Goal: Information Seeking & Learning: Learn about a topic

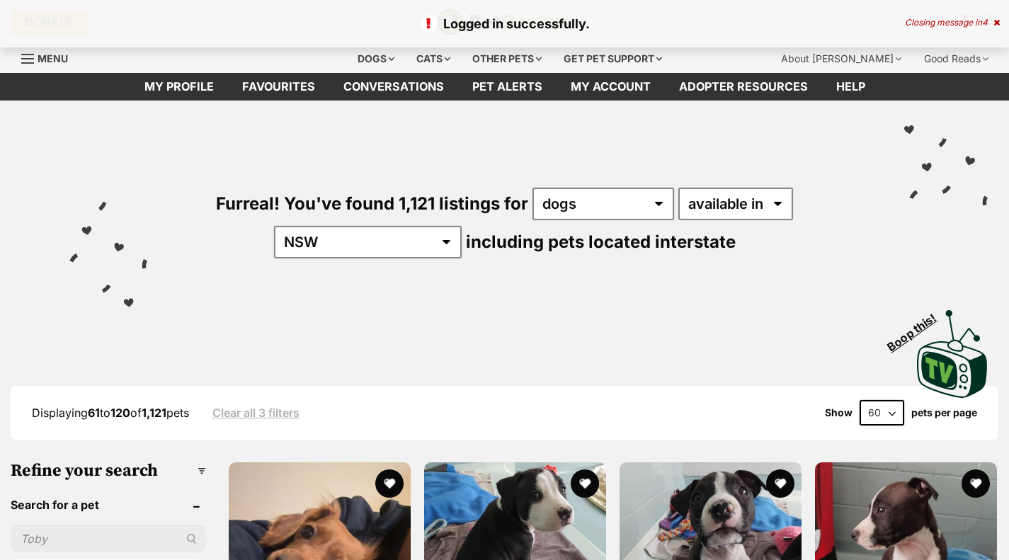
click at [380, 475] on button "favourite" at bounding box center [389, 484] width 28 height 28
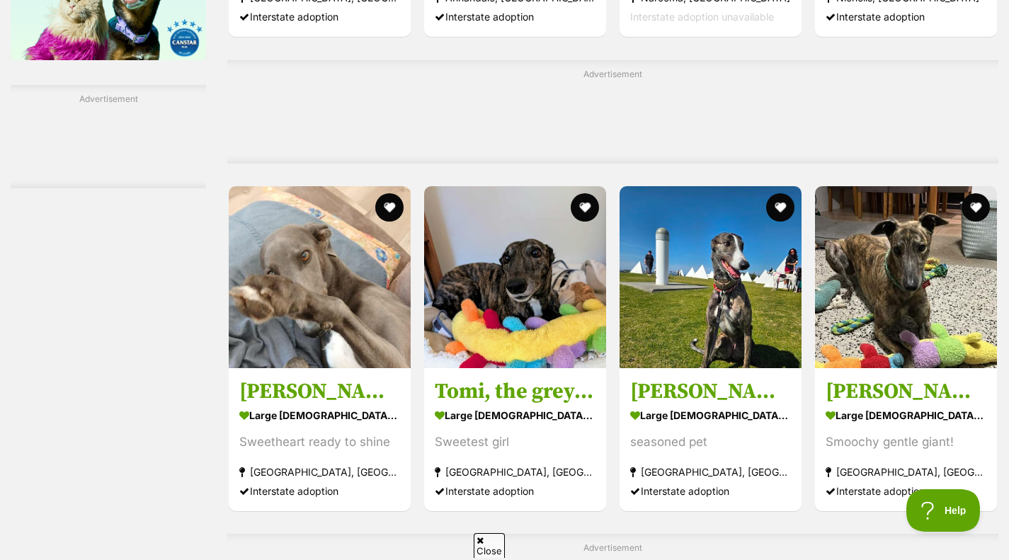
scroll to position [2389, 0]
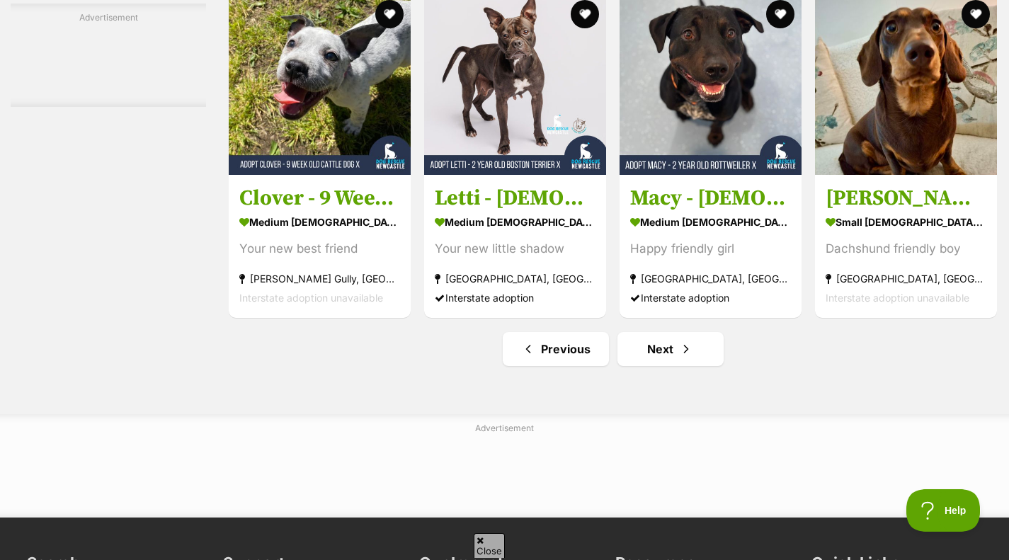
scroll to position [6445, 0]
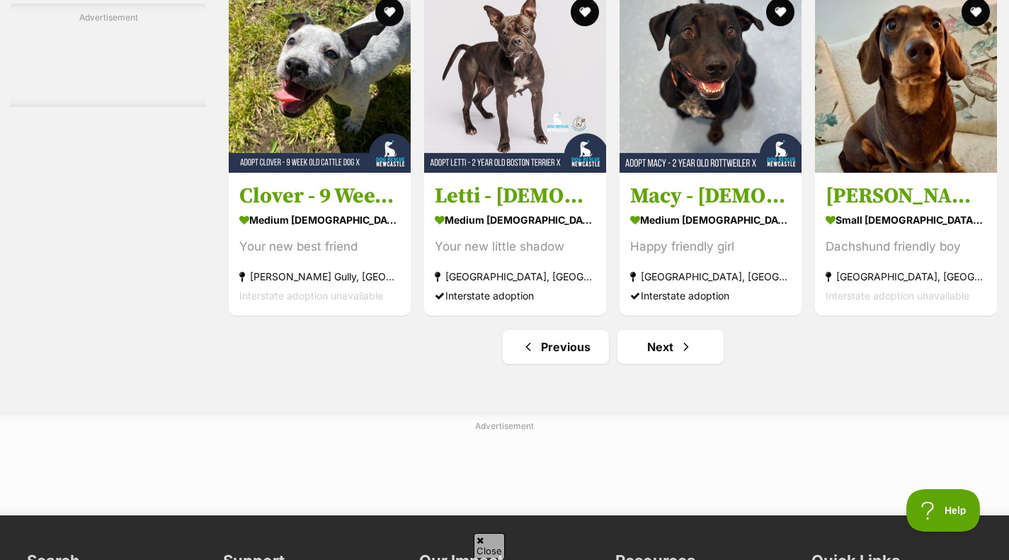
click at [840, 219] on strong "small [DEMOGRAPHIC_DATA] Dog" at bounding box center [906, 220] width 161 height 21
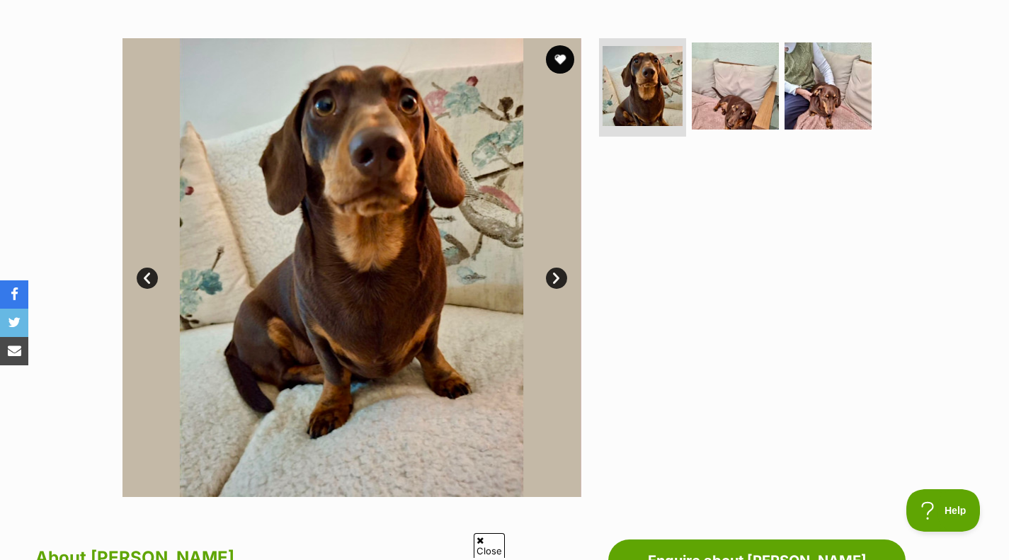
scroll to position [254, 0]
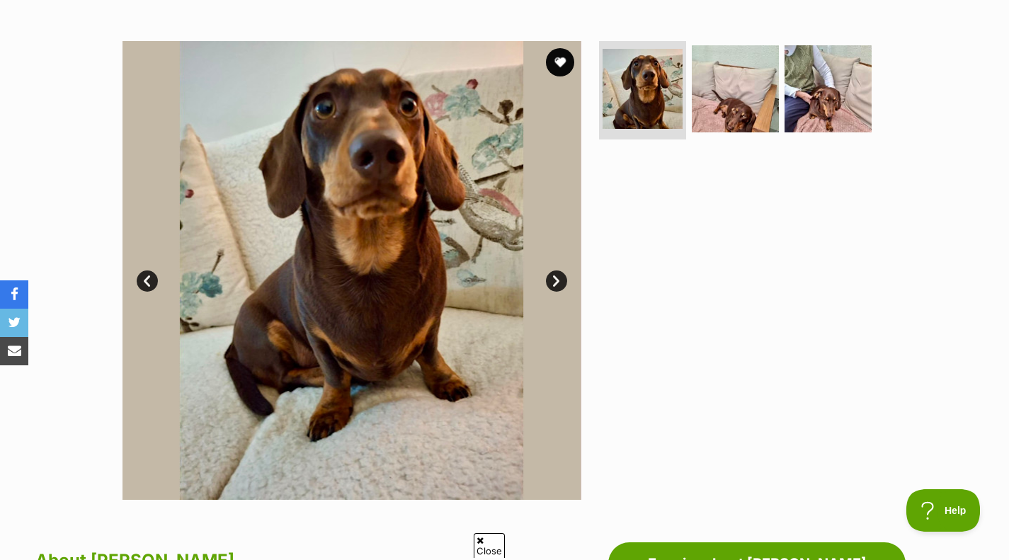
click at [723, 73] on img at bounding box center [735, 88] width 87 height 87
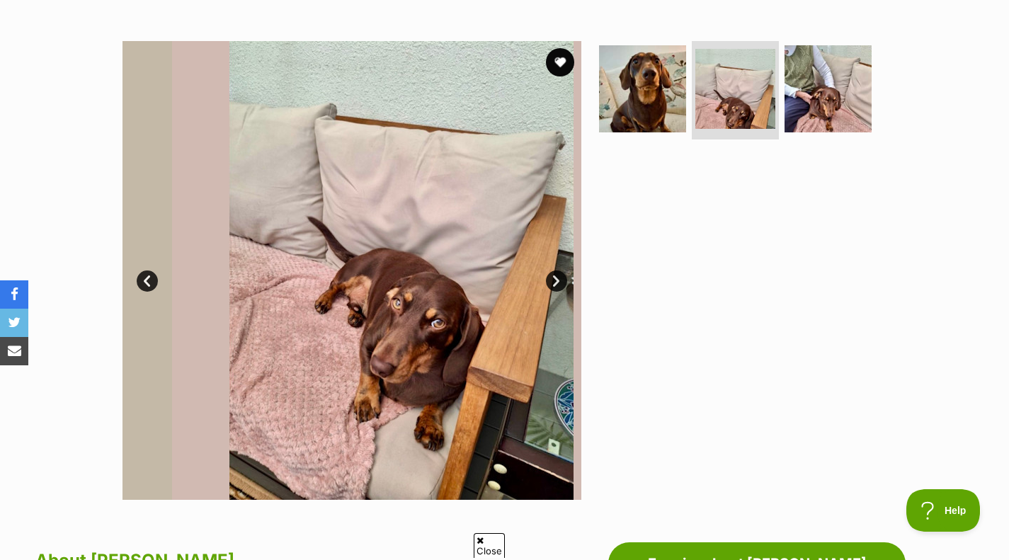
click at [830, 82] on img at bounding box center [828, 88] width 87 height 87
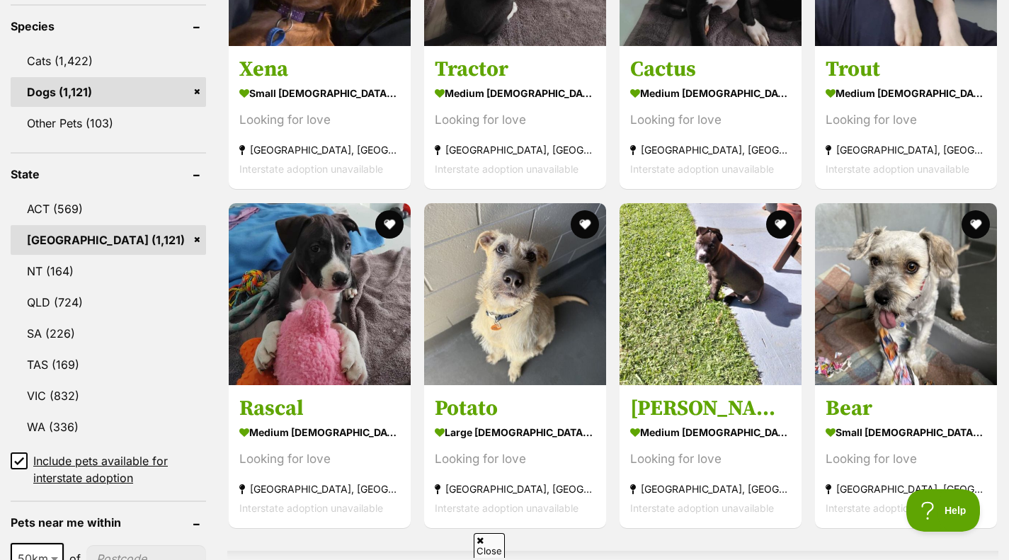
scroll to position [598, 0]
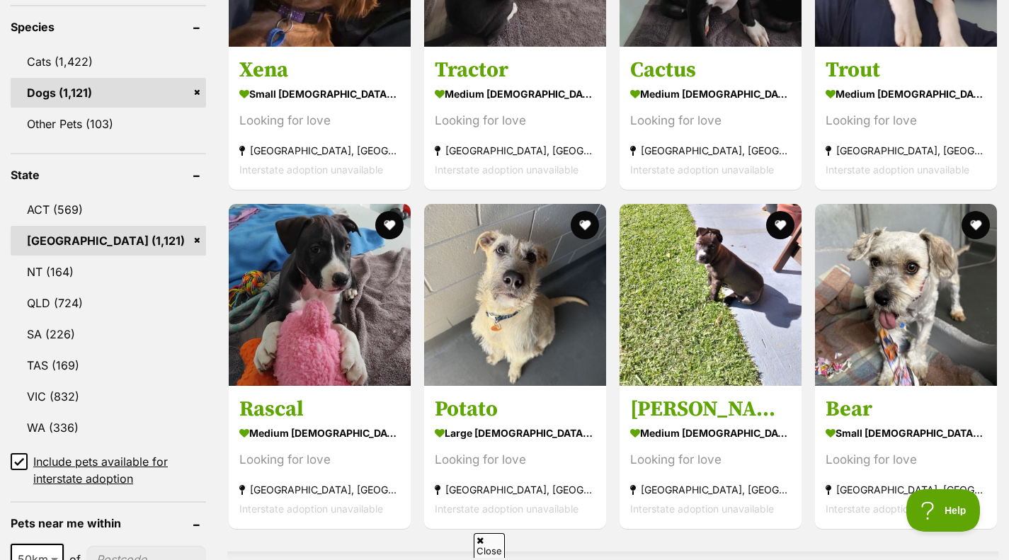
click at [191, 239] on link "[GEOGRAPHIC_DATA] (1,121)" at bounding box center [109, 241] width 196 height 30
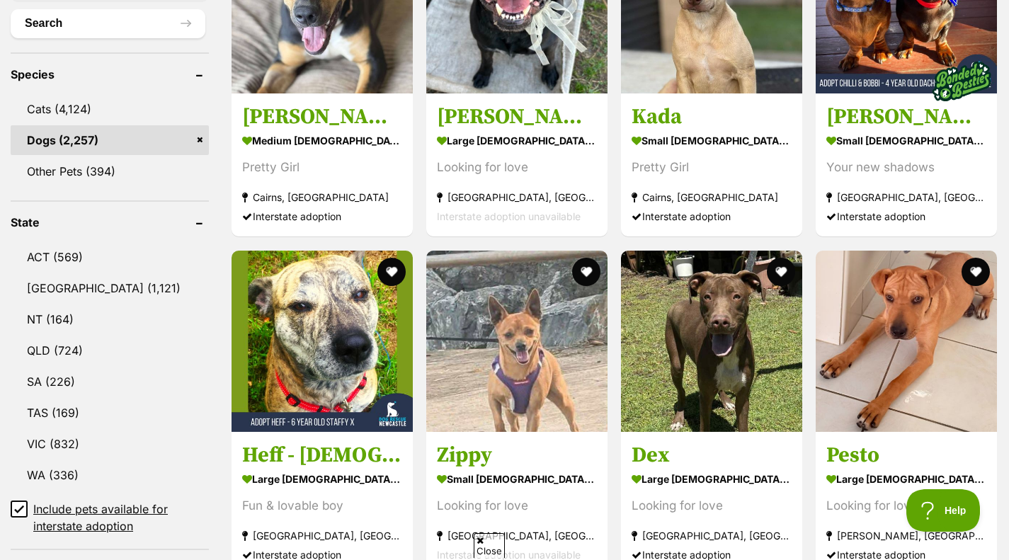
scroll to position [544, 0]
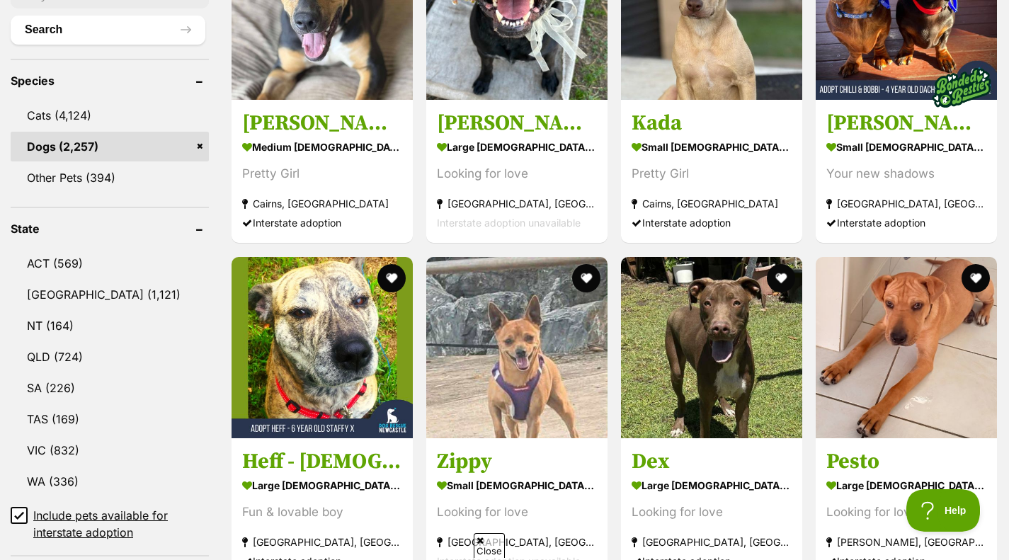
click at [60, 441] on link "VIC (832)" at bounding box center [110, 451] width 198 height 30
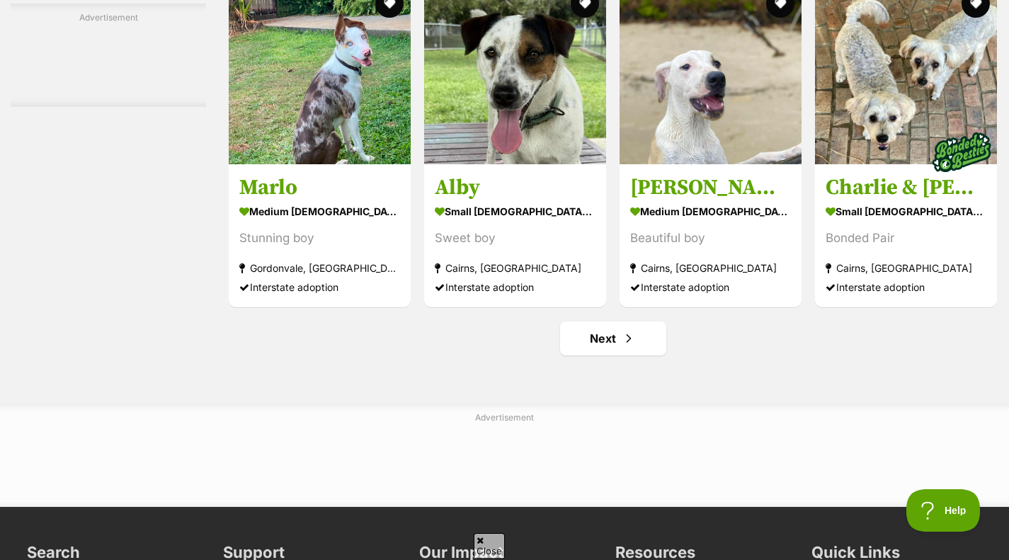
scroll to position [6473, 0]
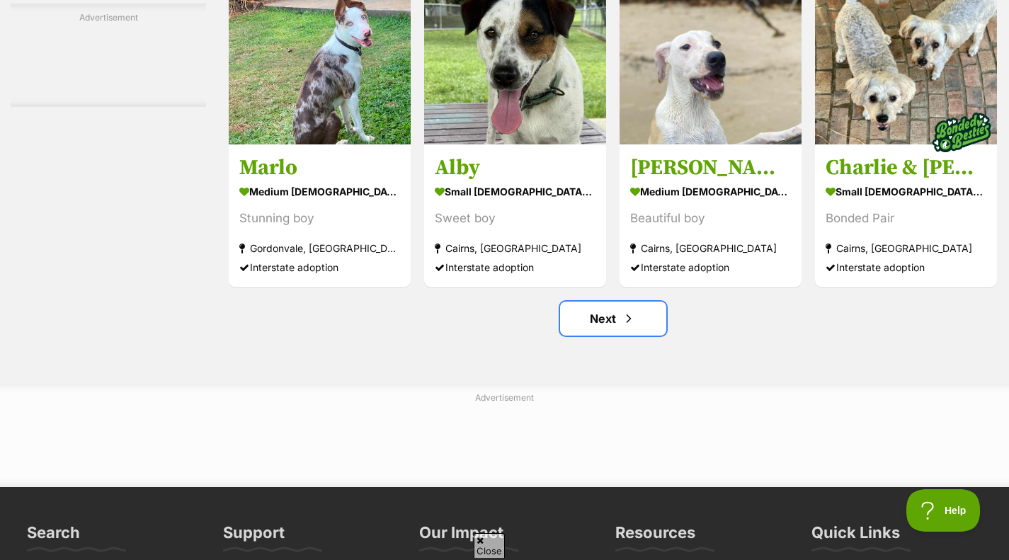
click at [594, 336] on link "Next" at bounding box center [613, 319] width 106 height 34
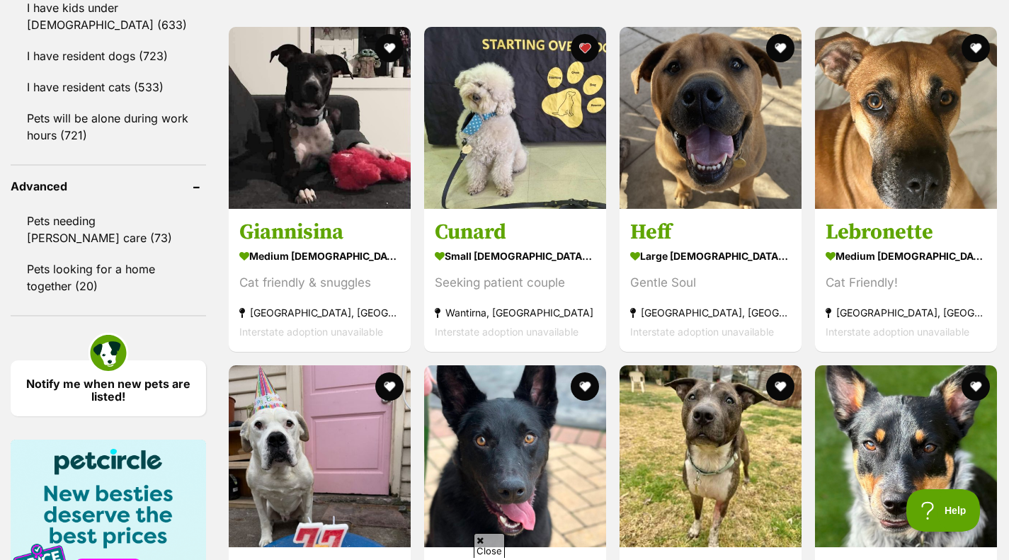
scroll to position [1738, 0]
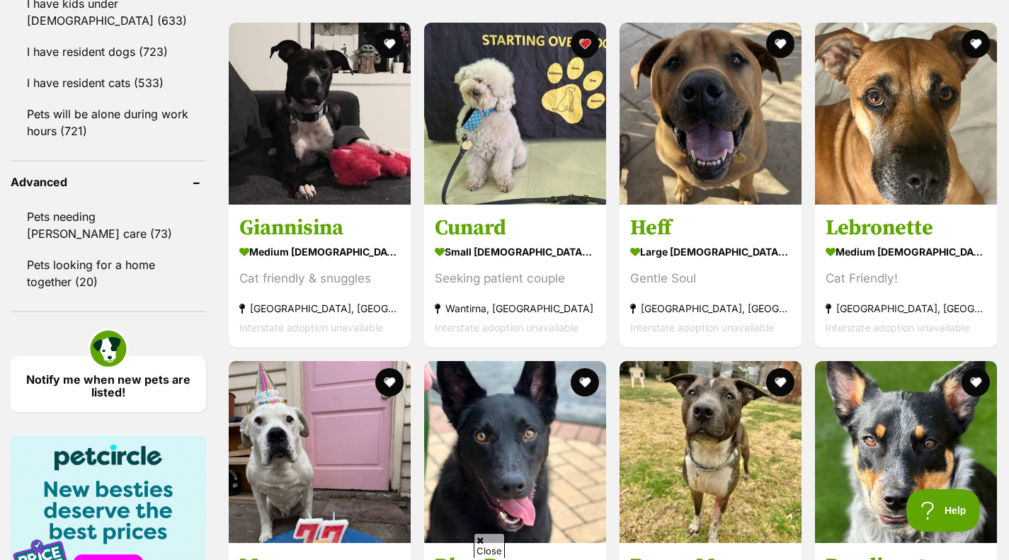
click at [460, 262] on section "small [DEMOGRAPHIC_DATA] Dog Seeking patient couple [GEOGRAPHIC_DATA], [GEOGRAP…" at bounding box center [515, 290] width 161 height 96
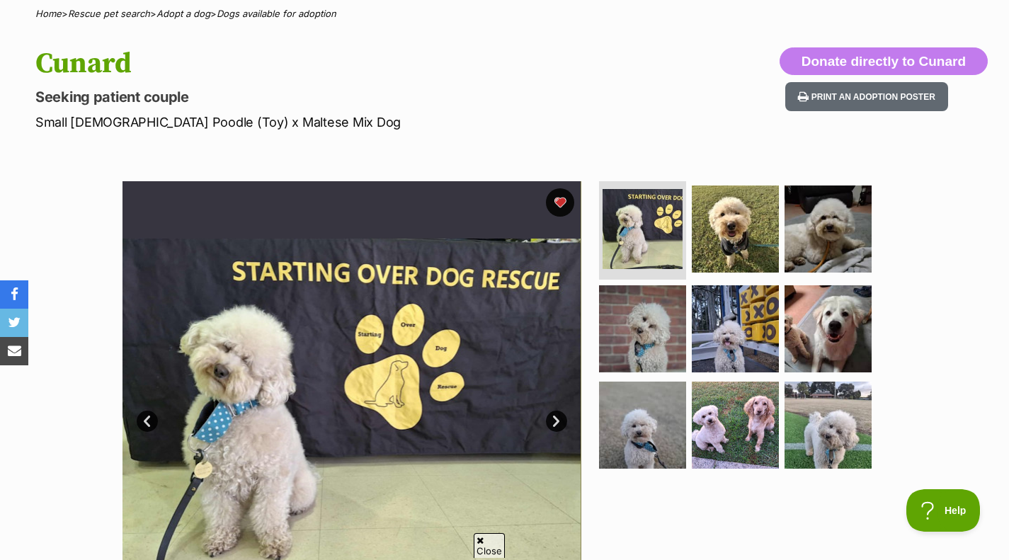
scroll to position [114, 0]
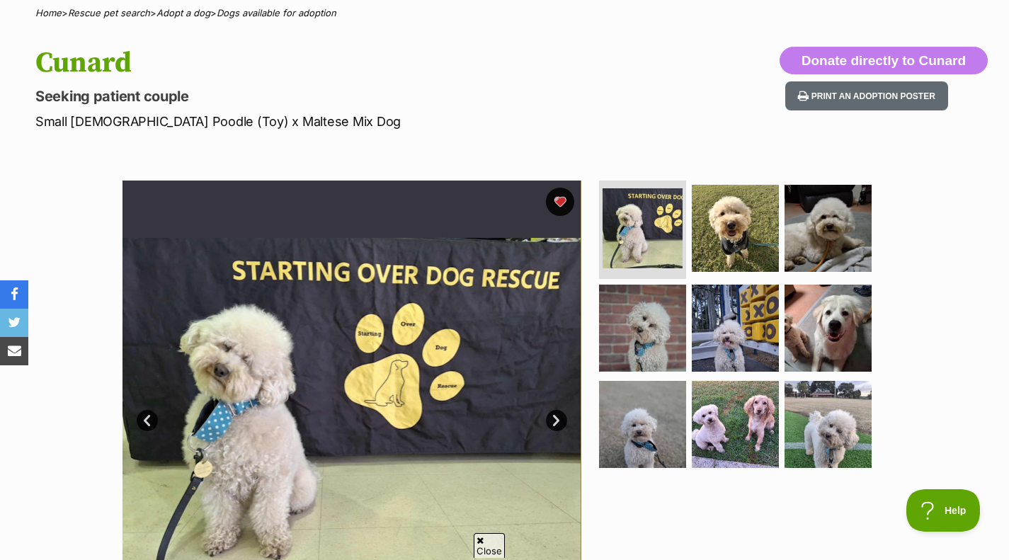
click at [711, 336] on img at bounding box center [735, 328] width 87 height 87
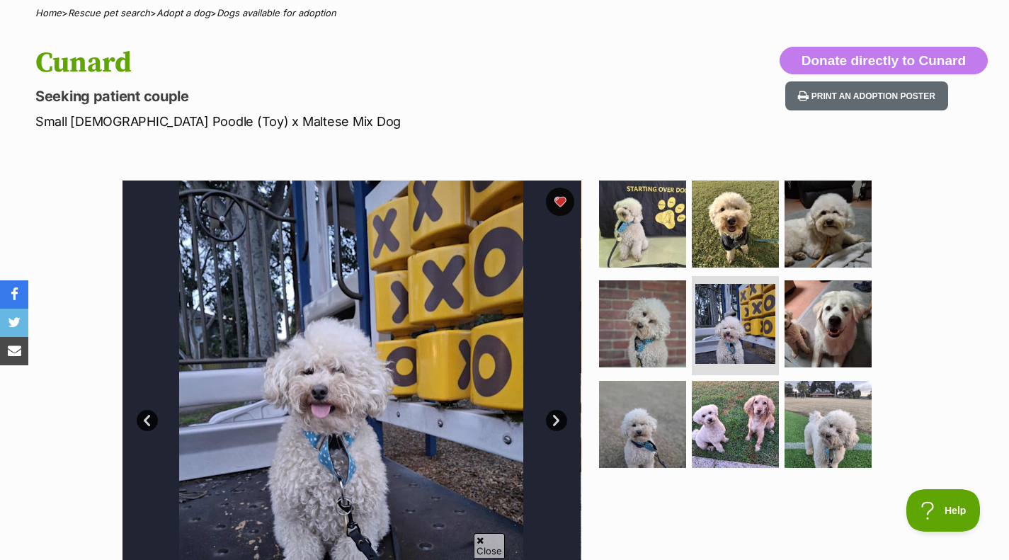
click at [837, 333] on img at bounding box center [828, 324] width 87 height 87
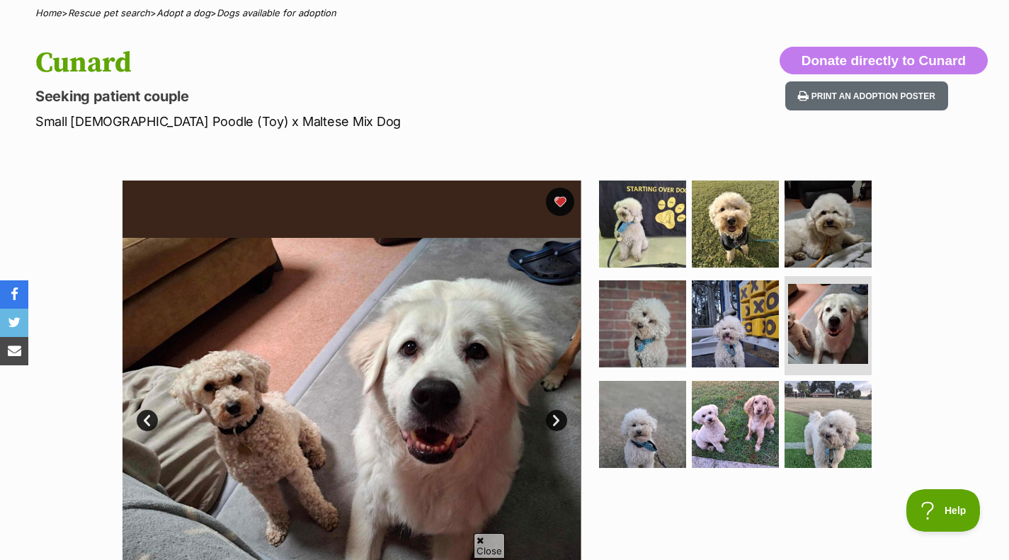
click at [849, 425] on img at bounding box center [828, 424] width 87 height 87
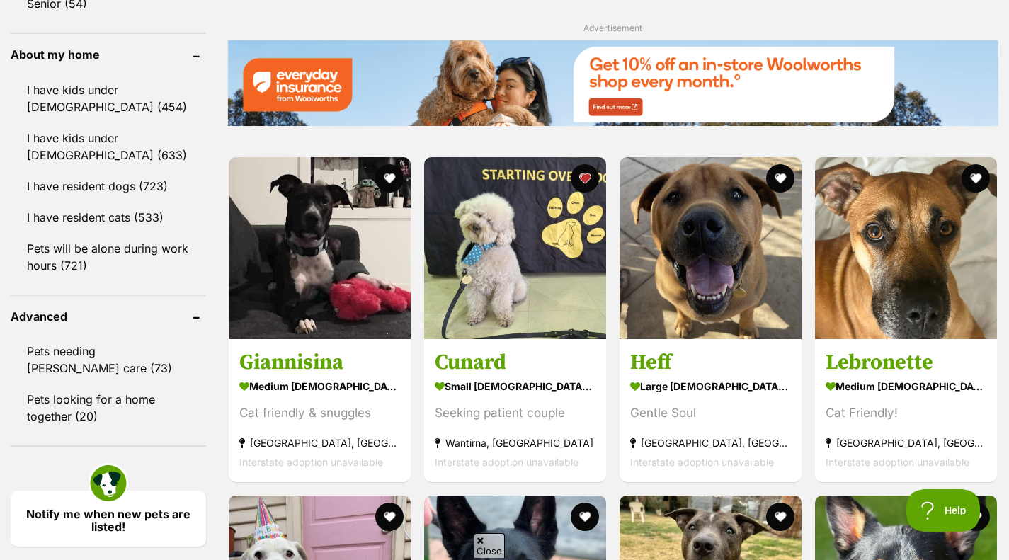
scroll to position [1670, 0]
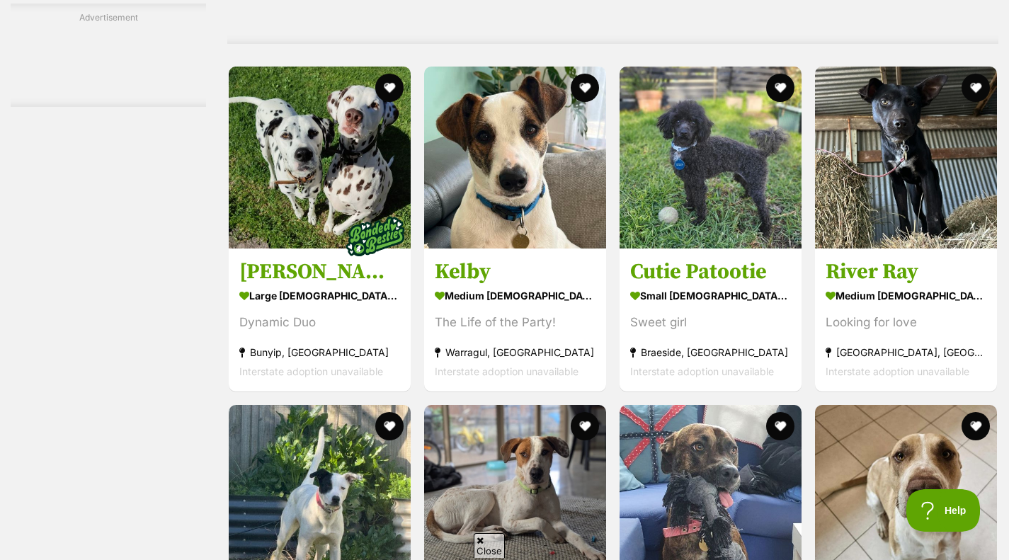
click at [766, 85] on button "favourite" at bounding box center [780, 88] width 28 height 28
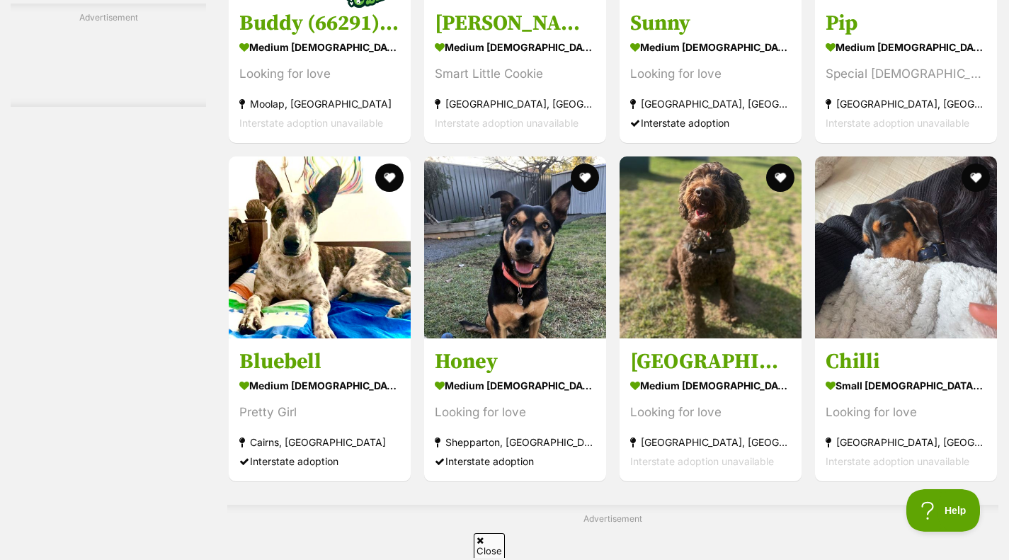
scroll to position [5808, 0]
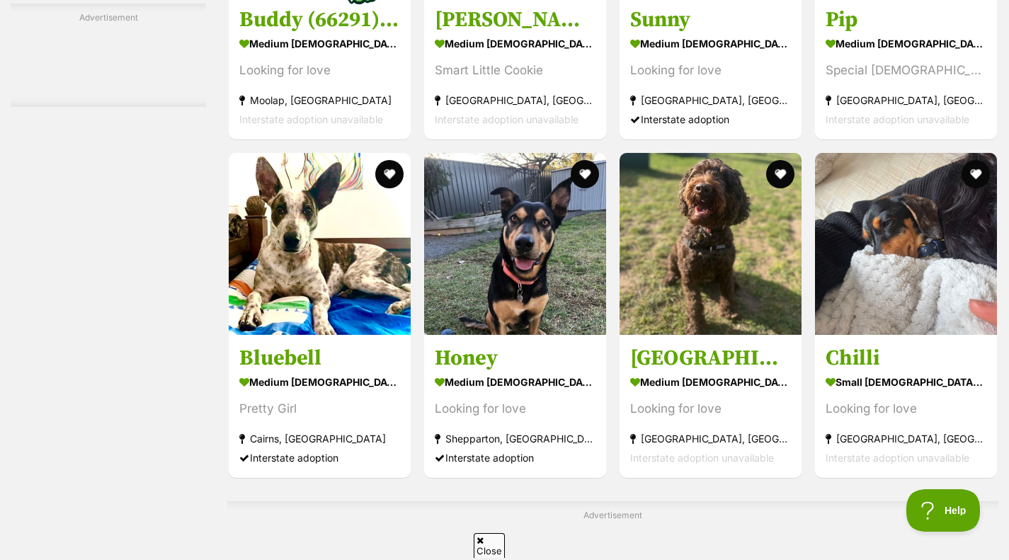
click at [698, 333] on img at bounding box center [711, 244] width 182 height 182
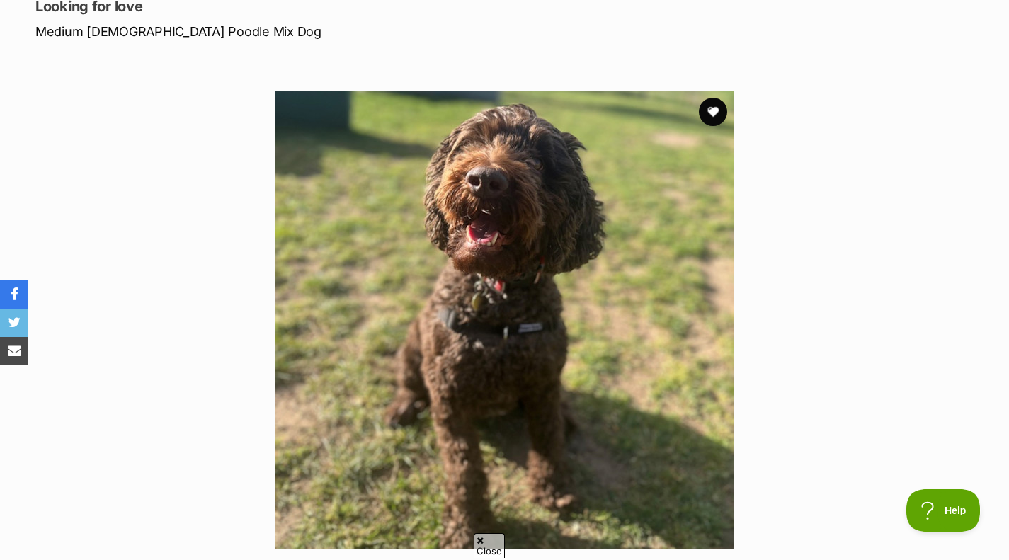
scroll to position [203, 0]
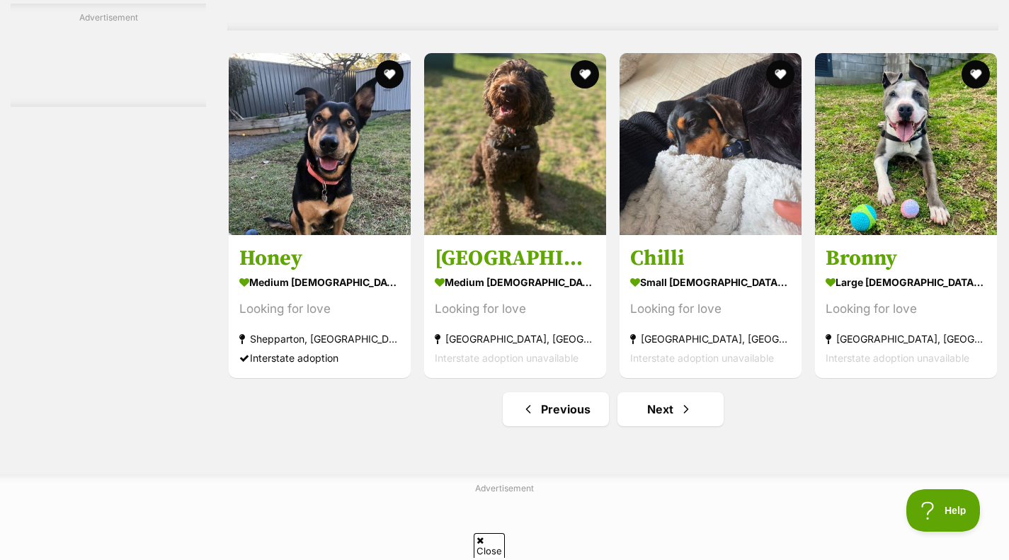
scroll to position [6384, 0]
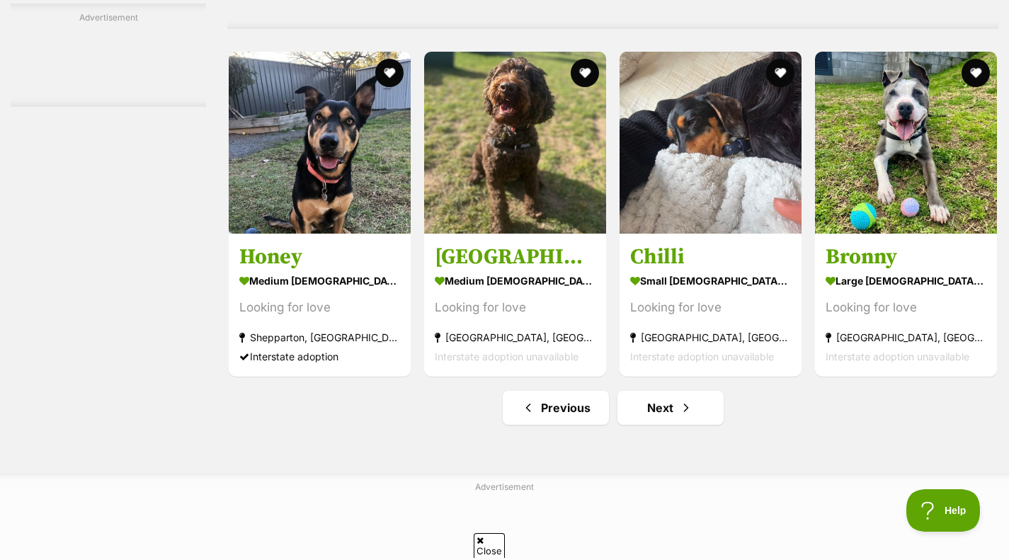
click at [657, 415] on link "Next" at bounding box center [671, 408] width 106 height 34
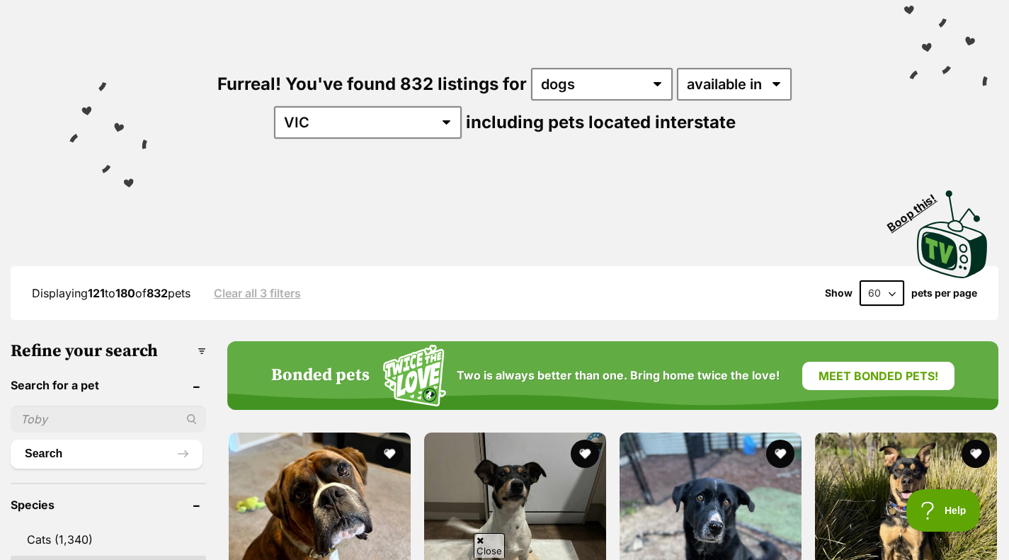
scroll to position [152, 0]
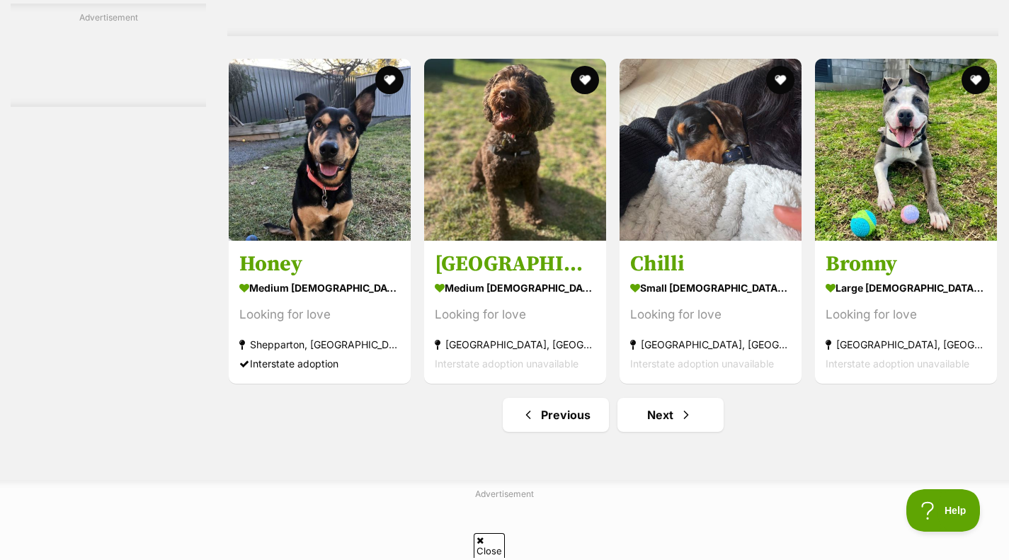
scroll to position [6384, 0]
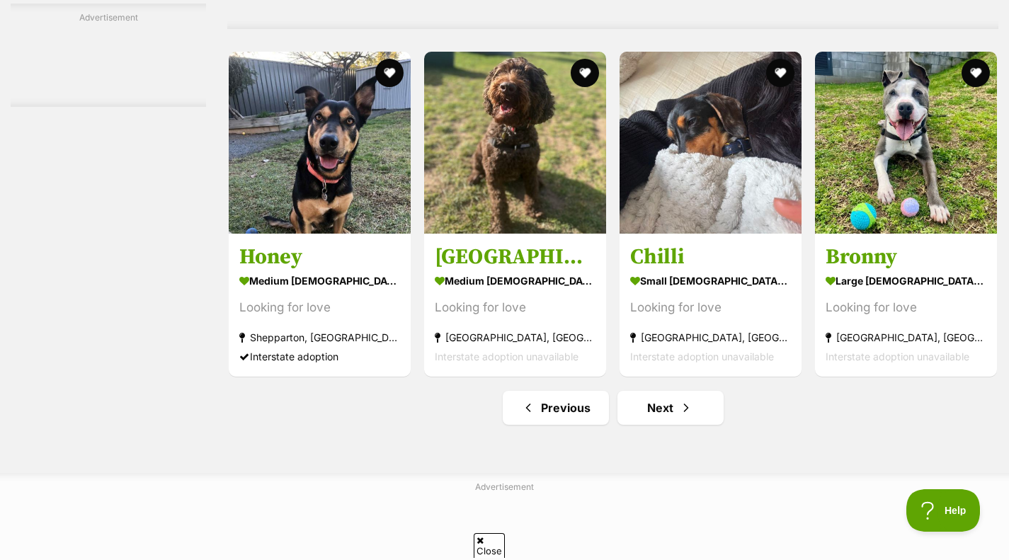
click at [584, 68] on button "favourite" at bounding box center [585, 73] width 28 height 28
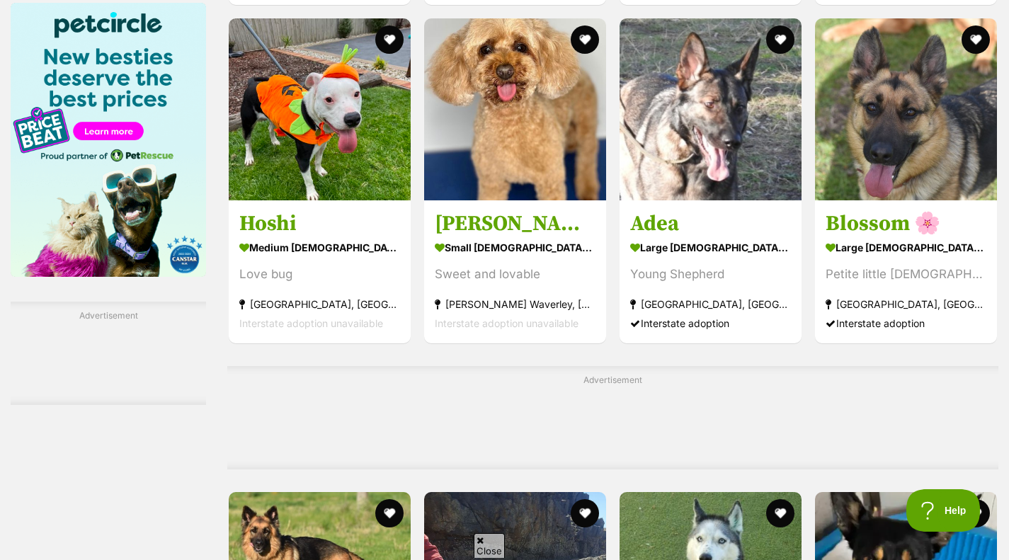
scroll to position [2163, 0]
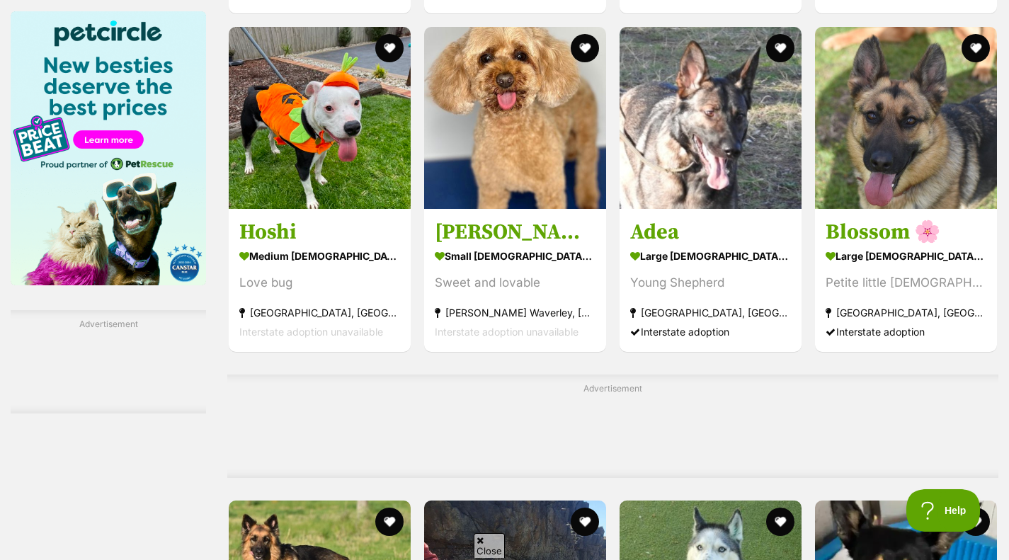
click at [503, 305] on strong "[PERSON_NAME] Waverley, [GEOGRAPHIC_DATA]" at bounding box center [515, 312] width 161 height 19
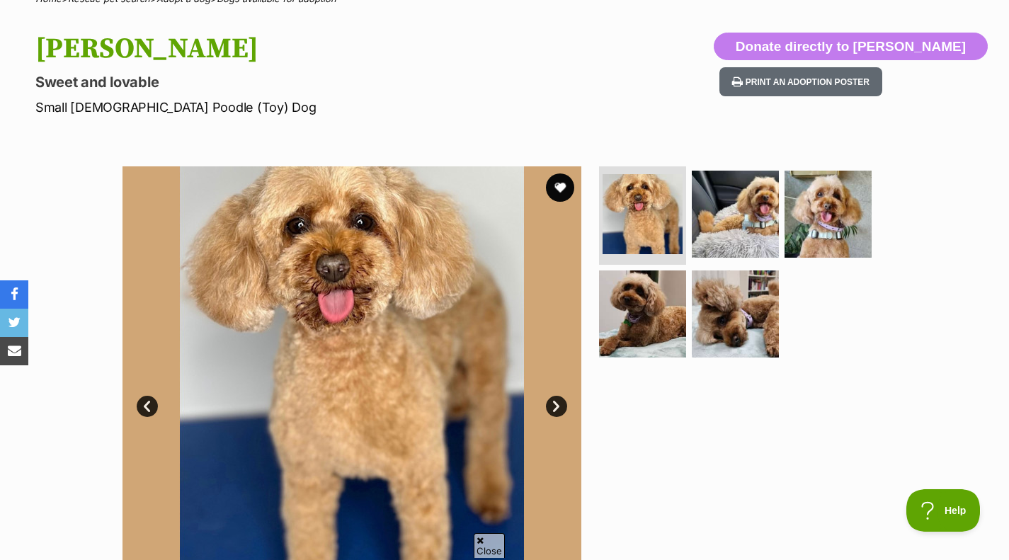
scroll to position [127, 0]
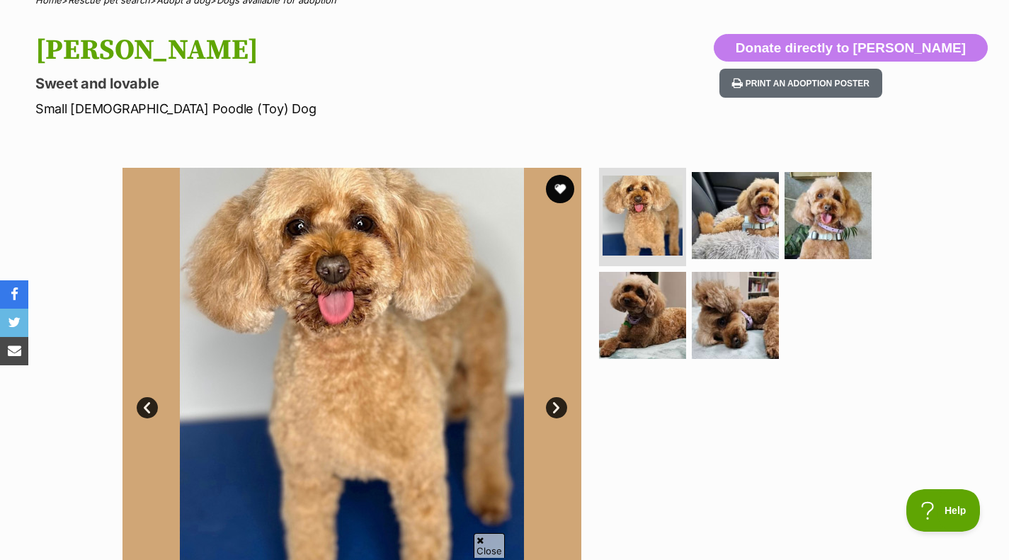
click at [549, 195] on button "favourite" at bounding box center [560, 189] width 28 height 28
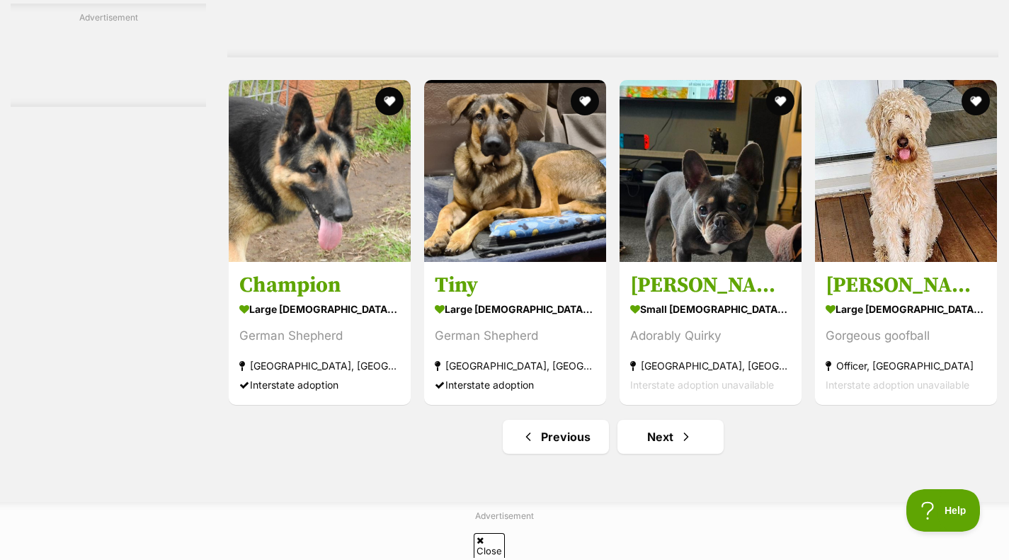
scroll to position [6452, 0]
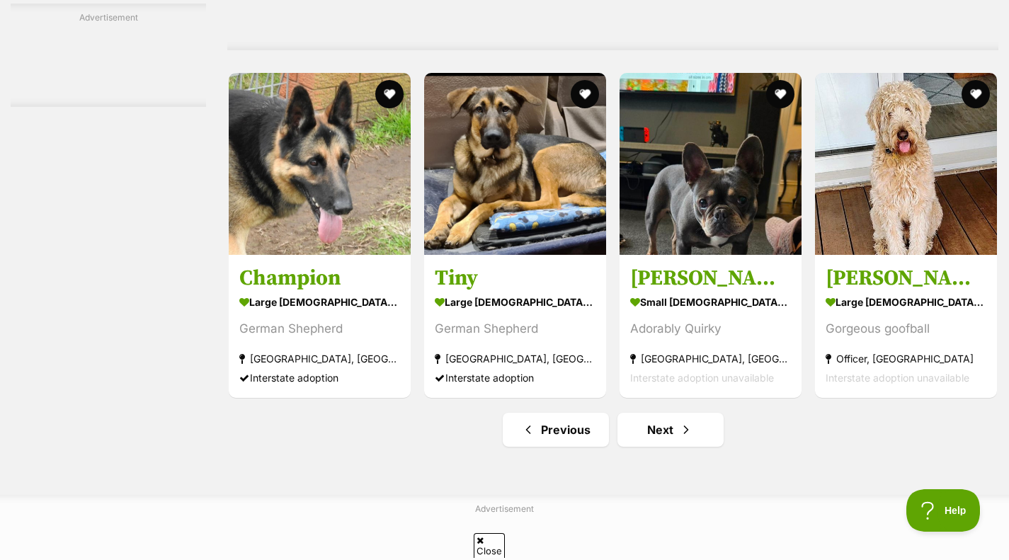
click at [950, 366] on strong "Officer, [GEOGRAPHIC_DATA]" at bounding box center [906, 359] width 161 height 19
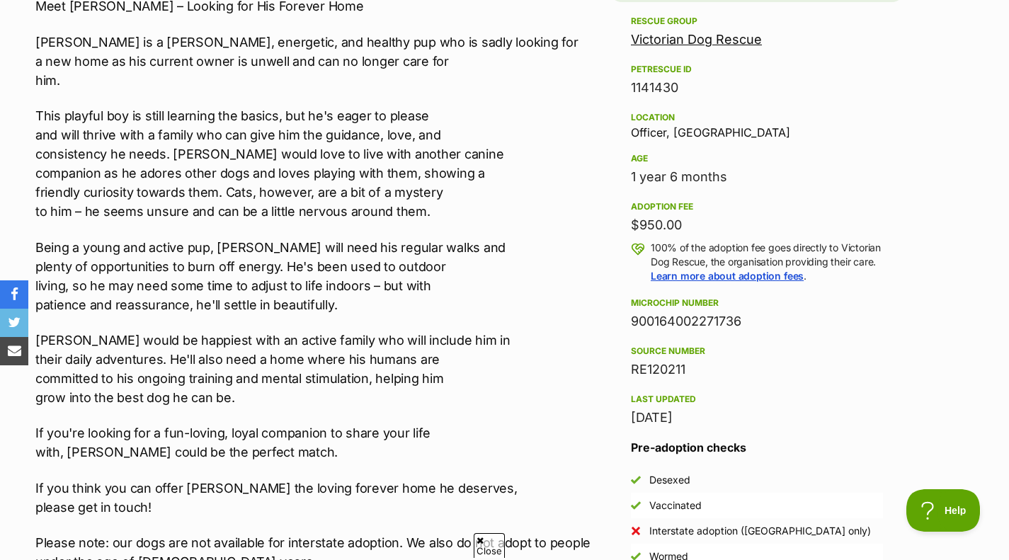
scroll to position [919, 0]
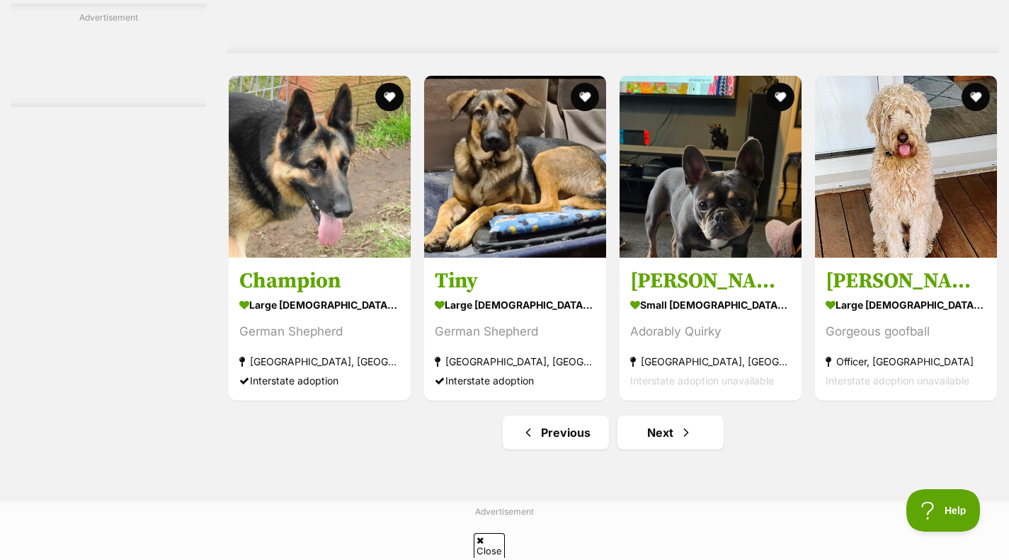
scroll to position [6452, 0]
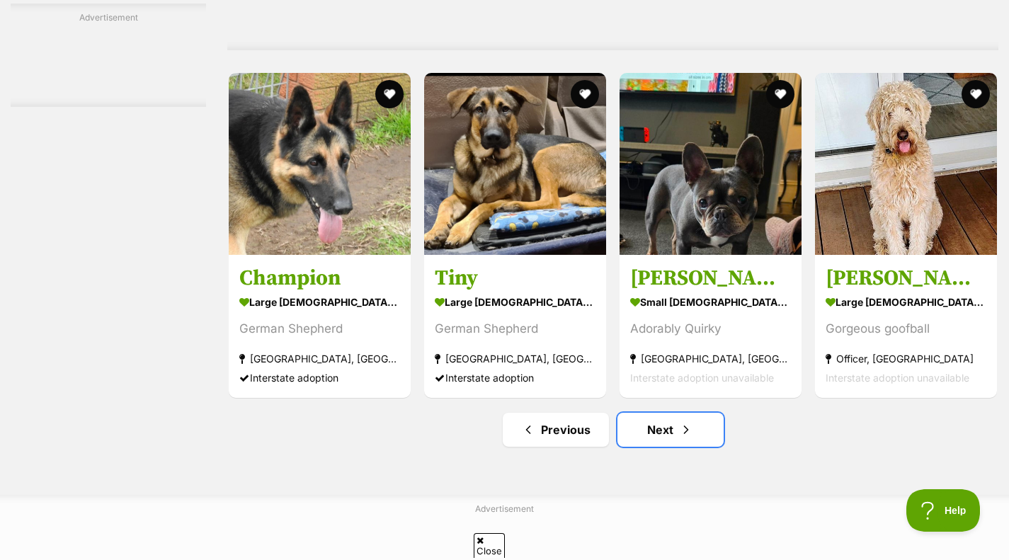
click at [656, 442] on link "Next" at bounding box center [671, 430] width 106 height 34
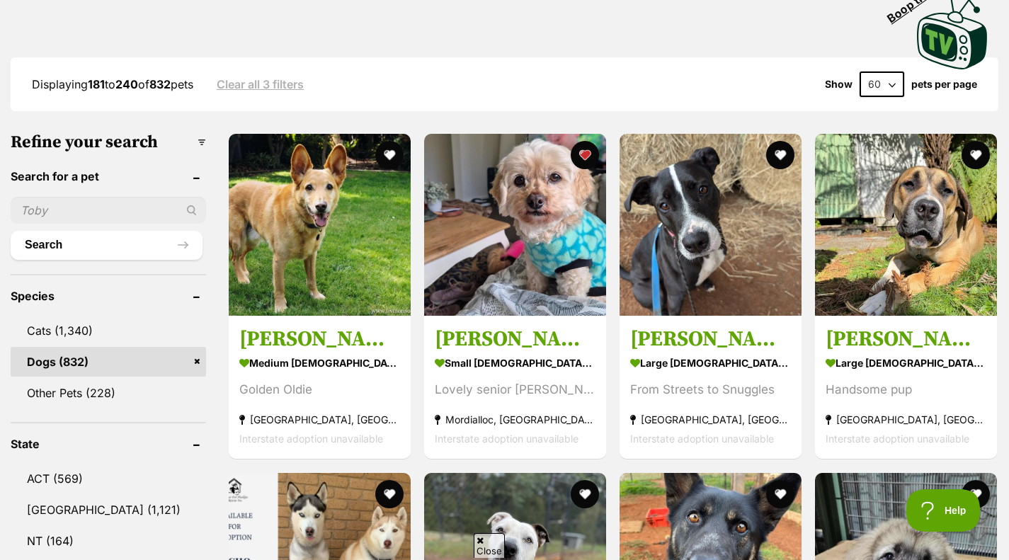
scroll to position [325, 0]
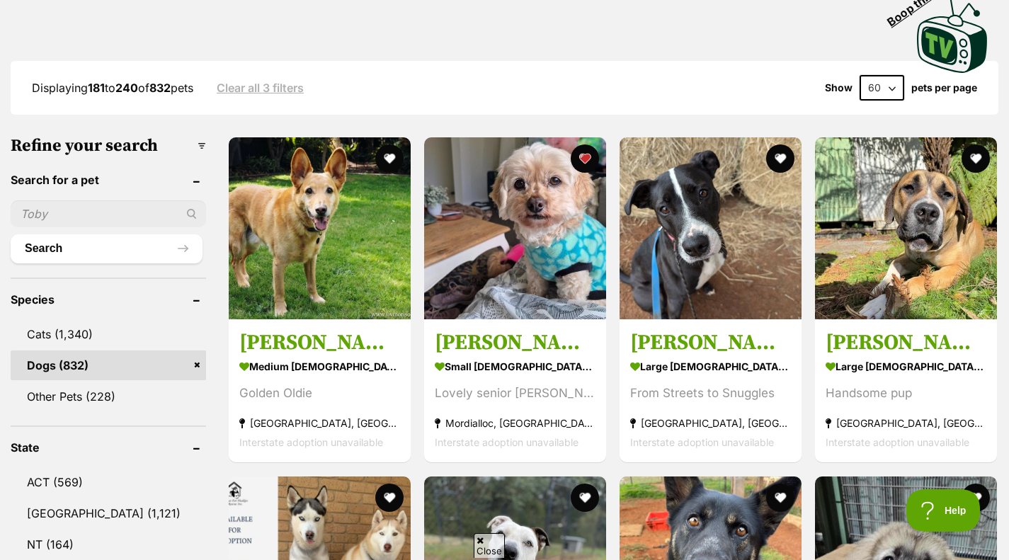
click at [475, 237] on img at bounding box center [515, 228] width 182 height 182
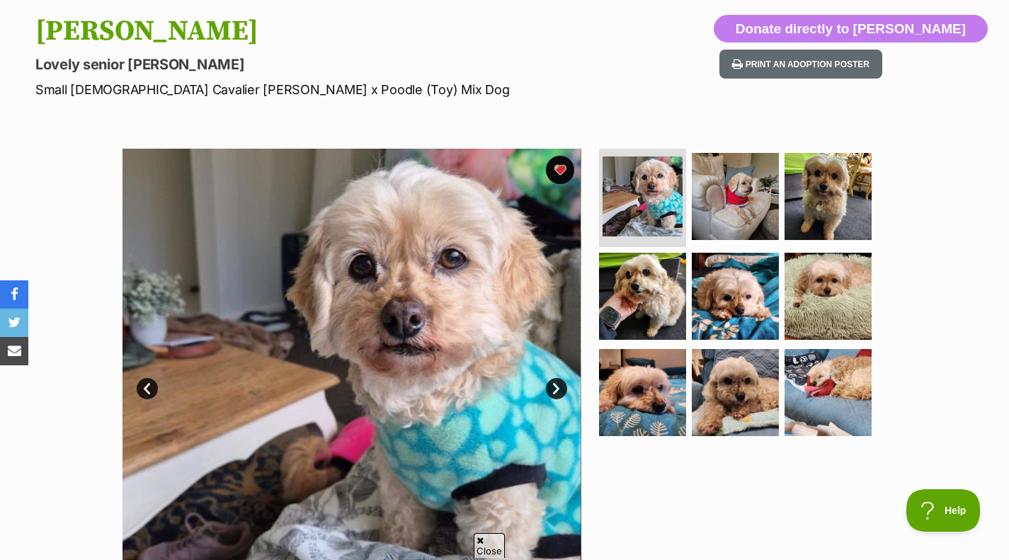
scroll to position [145, 0]
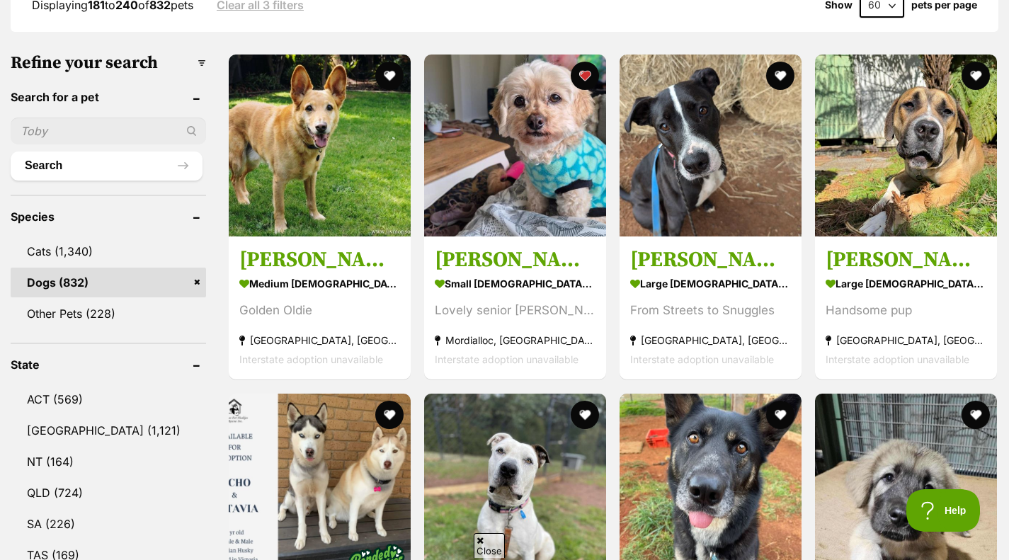
scroll to position [400, 0]
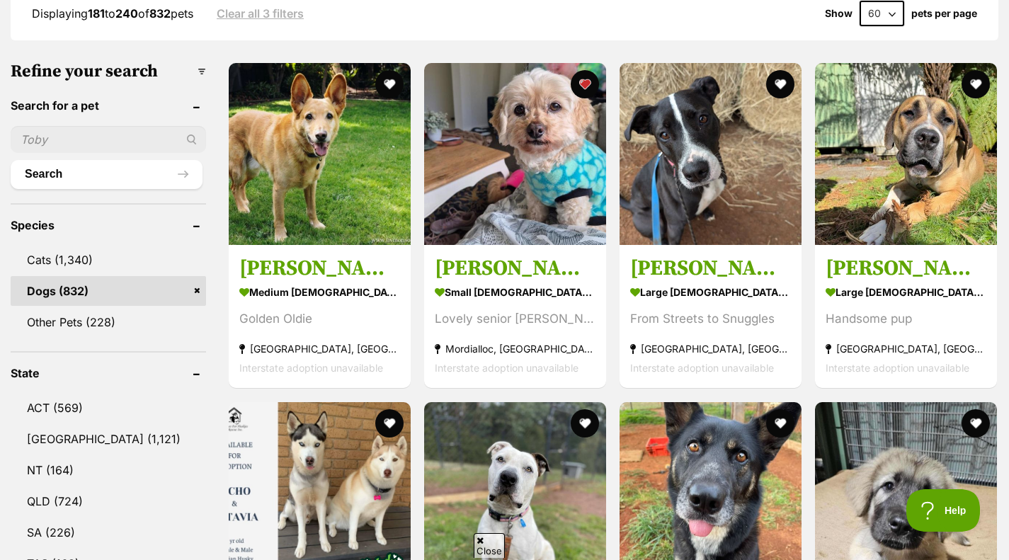
click at [536, 273] on h3 "[PERSON_NAME]" at bounding box center [515, 269] width 161 height 27
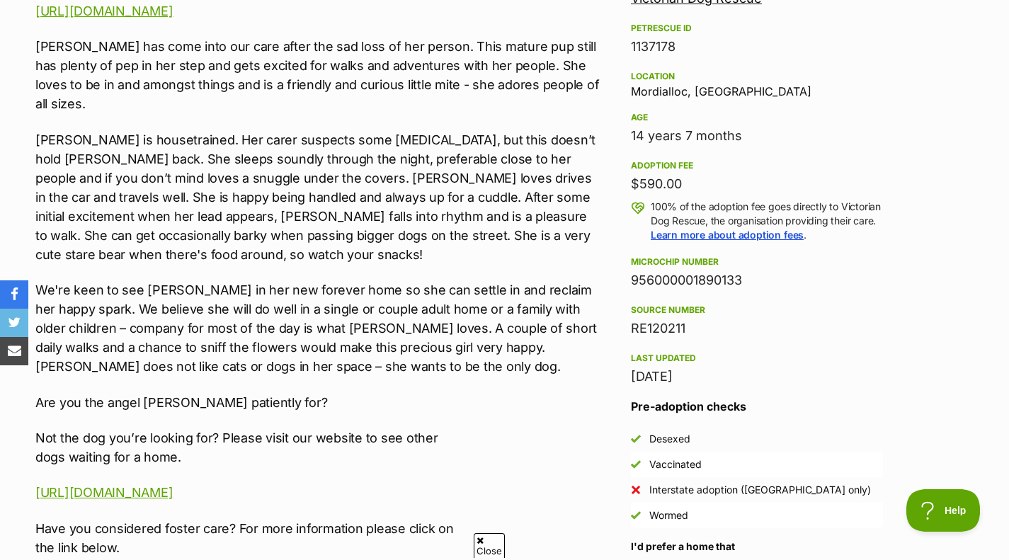
scroll to position [880, 0]
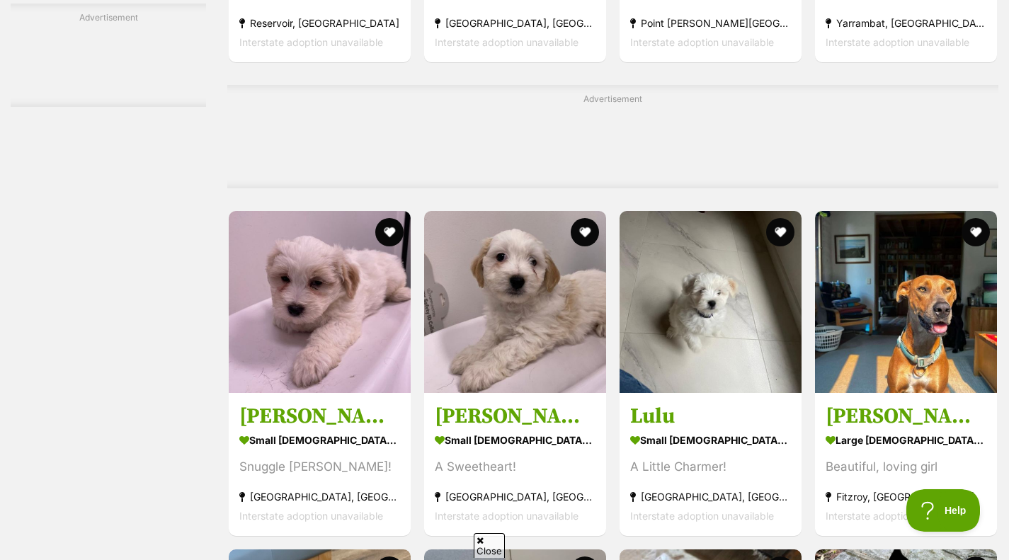
scroll to position [4124, 0]
click at [542, 387] on img at bounding box center [515, 302] width 182 height 182
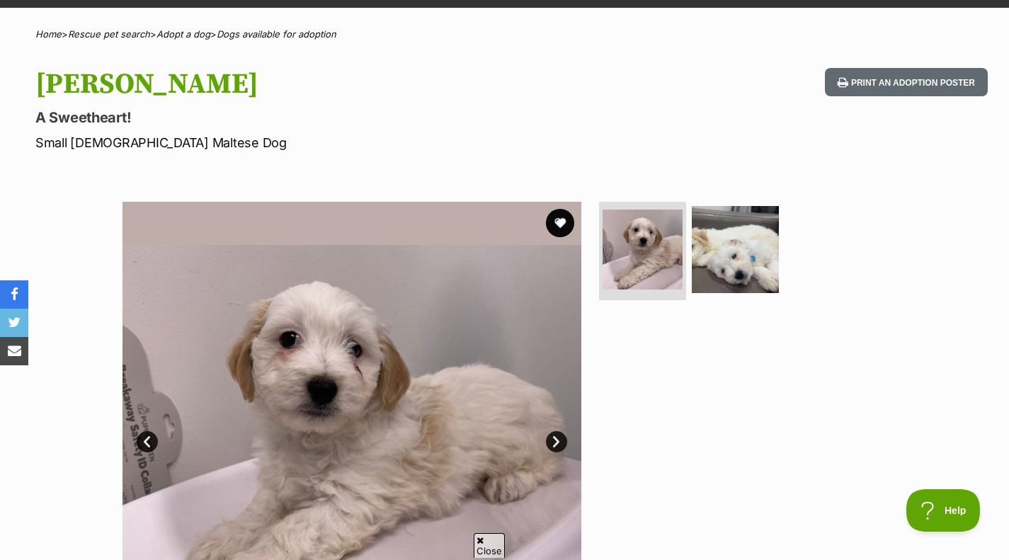
scroll to position [97, 0]
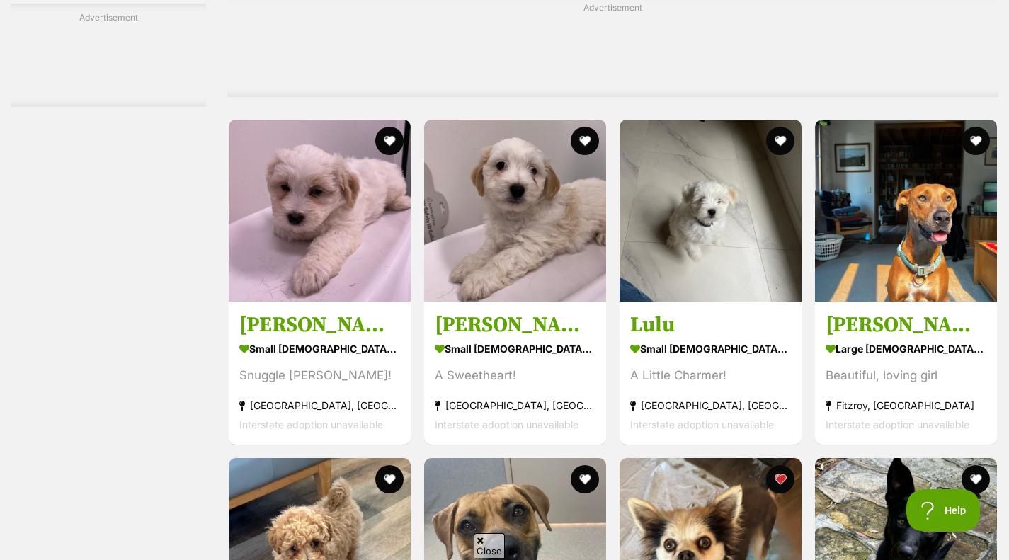
scroll to position [4218, 0]
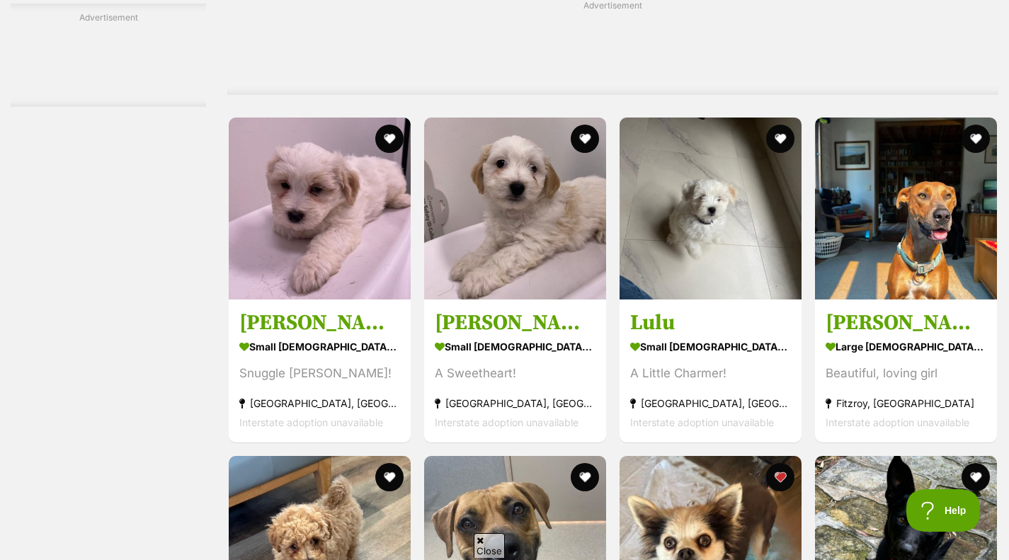
click at [706, 321] on h3 "Lulu" at bounding box center [710, 323] width 161 height 27
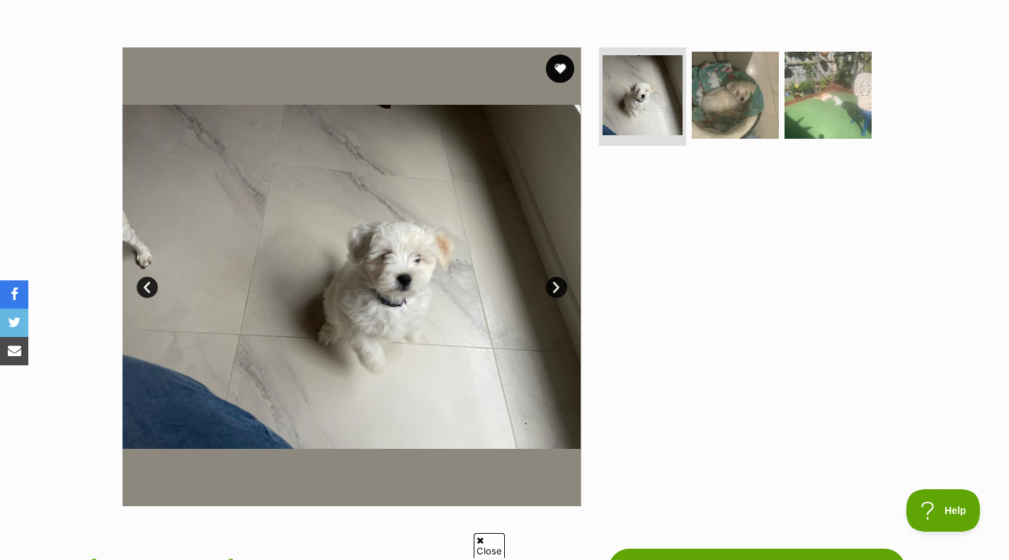
scroll to position [247, 0]
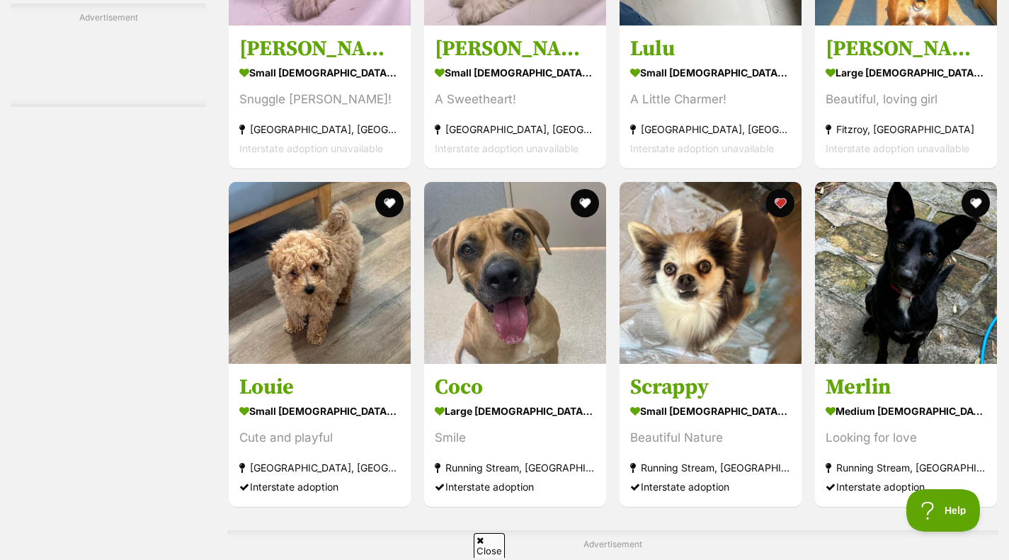
scroll to position [4493, 0]
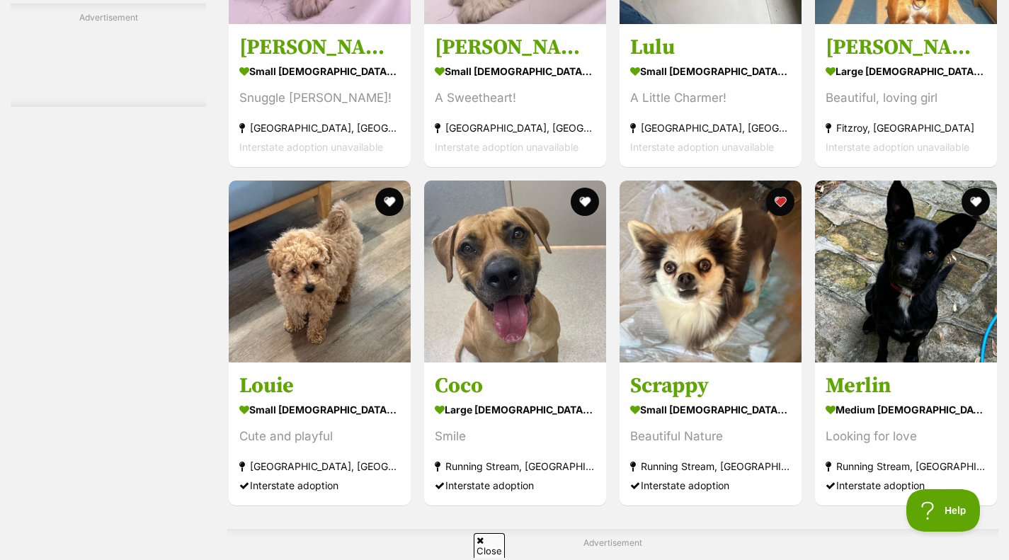
click at [355, 358] on img at bounding box center [320, 272] width 182 height 182
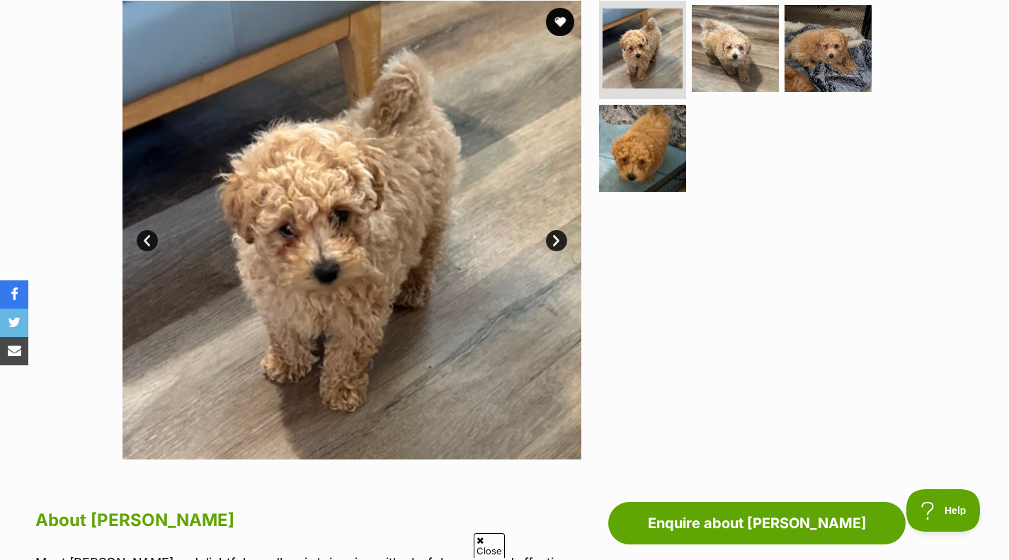
scroll to position [252, 0]
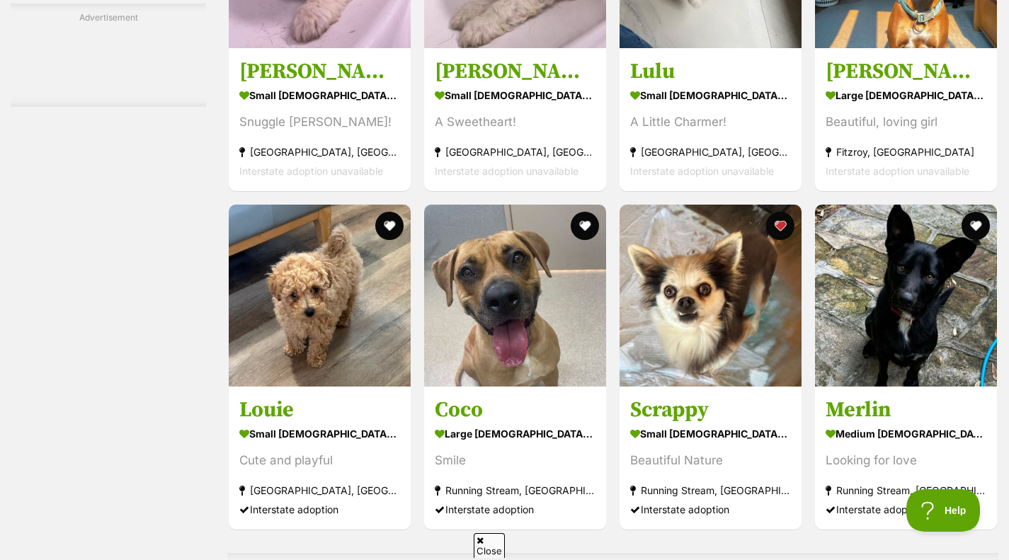
scroll to position [4493, 0]
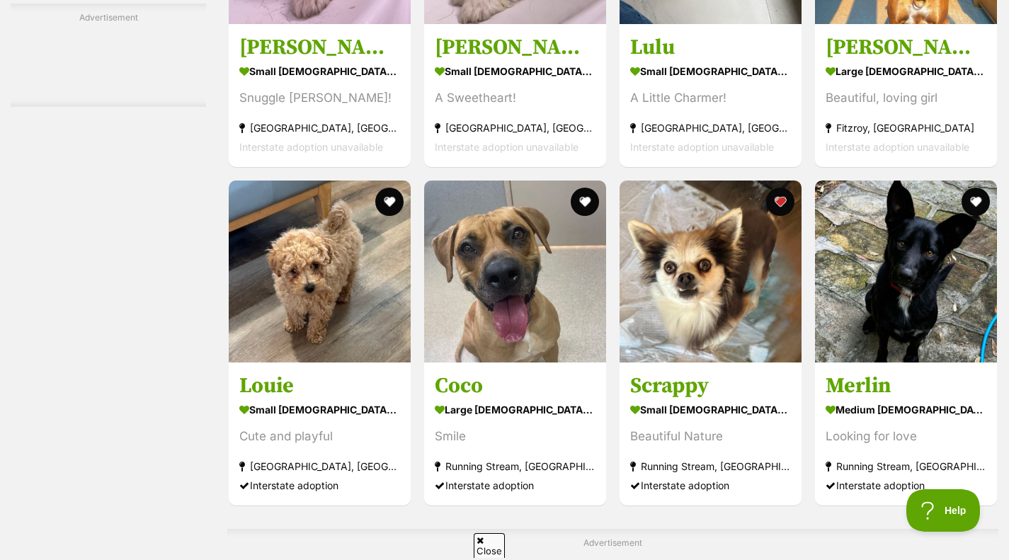
click at [382, 208] on button "favourite" at bounding box center [389, 202] width 28 height 28
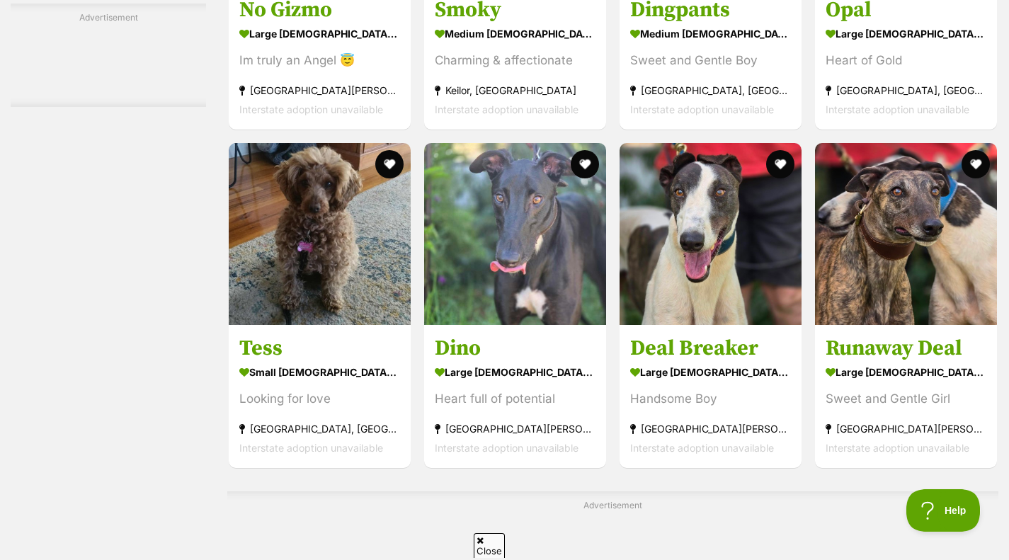
scroll to position [5824, 0]
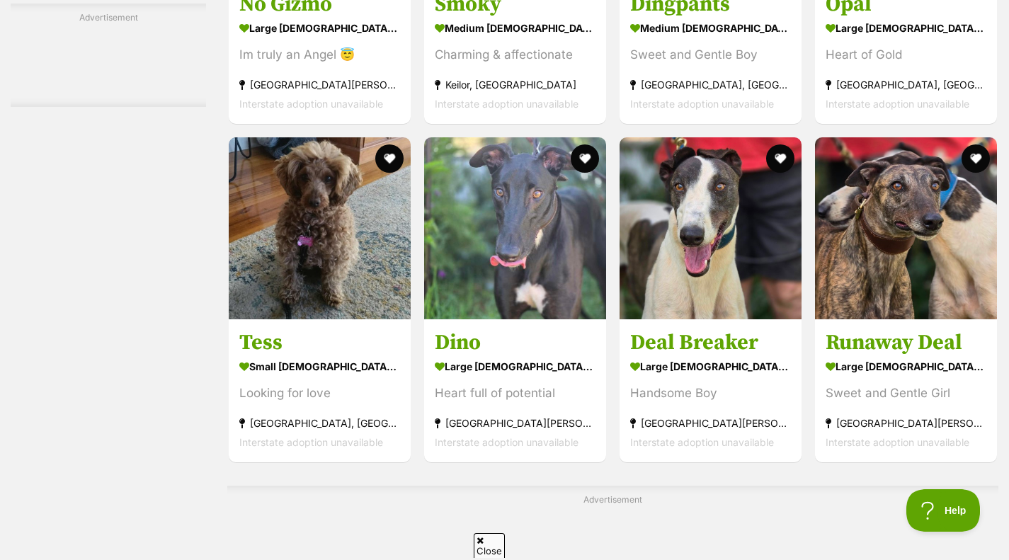
click at [283, 277] on img at bounding box center [320, 228] width 182 height 182
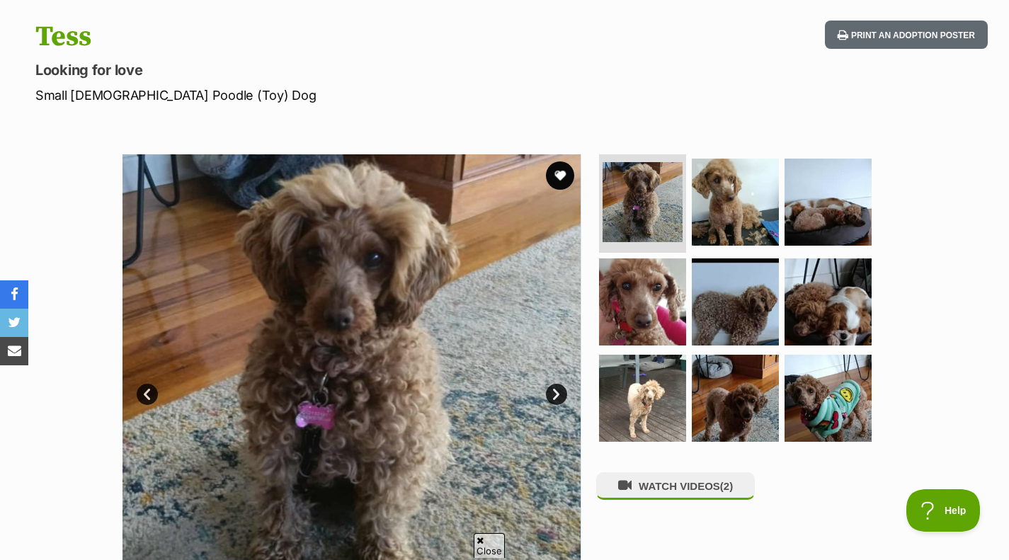
scroll to position [132, 0]
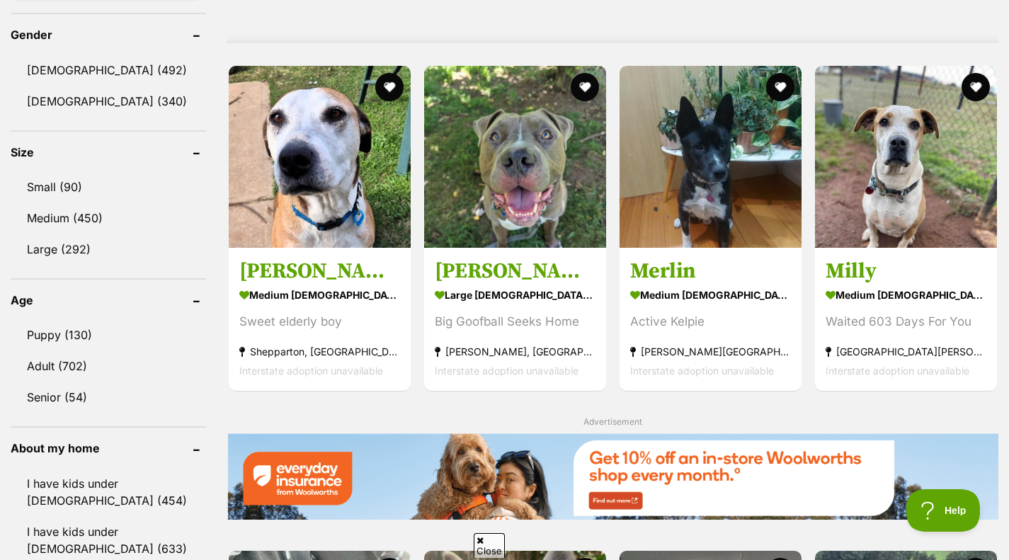
scroll to position [1211, 0]
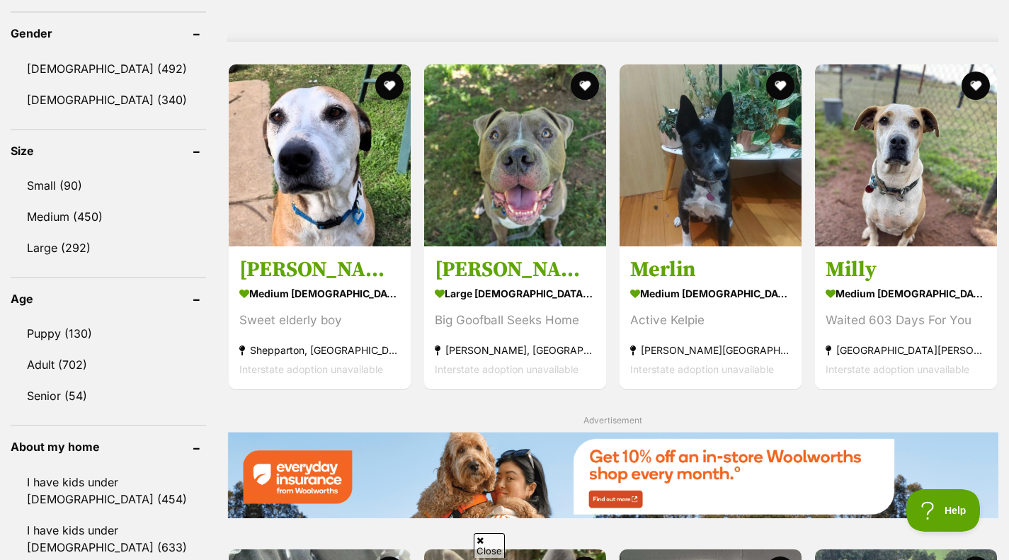
click at [99, 336] on link "Puppy (130)" at bounding box center [109, 334] width 196 height 30
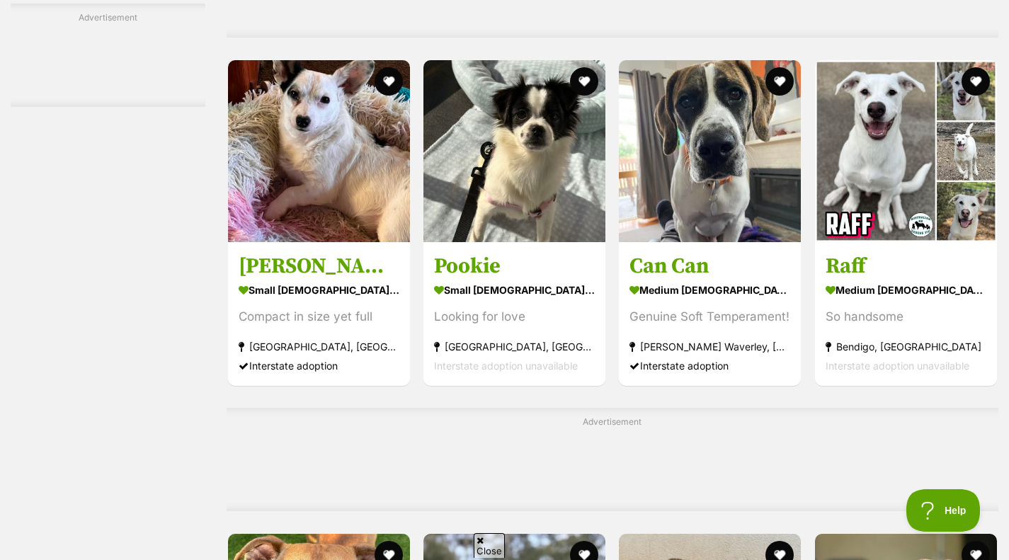
scroll to position [5906, 0]
click at [548, 316] on div "Looking for love" at bounding box center [514, 315] width 161 height 19
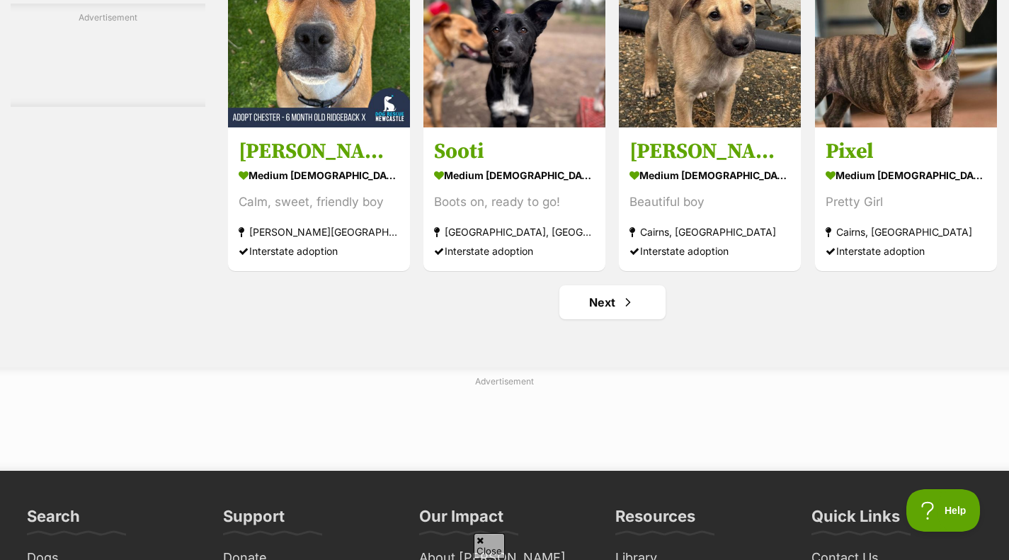
scroll to position [6502, 0]
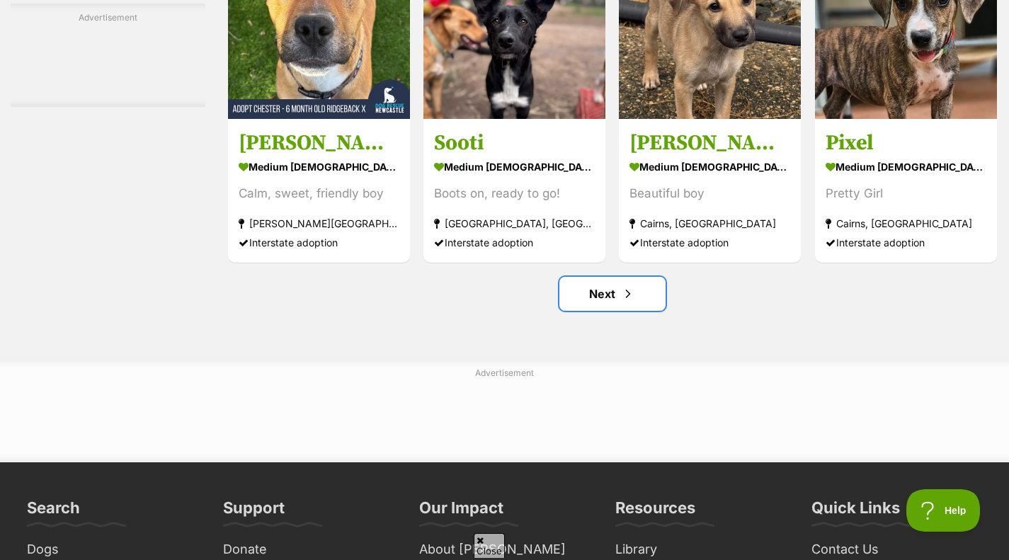
click at [633, 302] on span "Next page" at bounding box center [628, 293] width 14 height 17
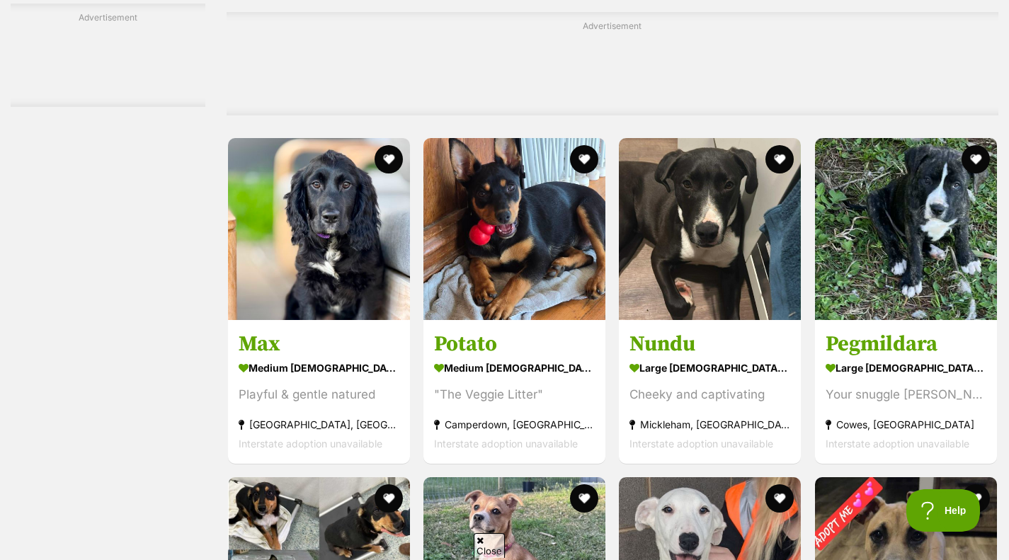
scroll to position [4200, 0]
click at [259, 273] on img at bounding box center [319, 229] width 182 height 182
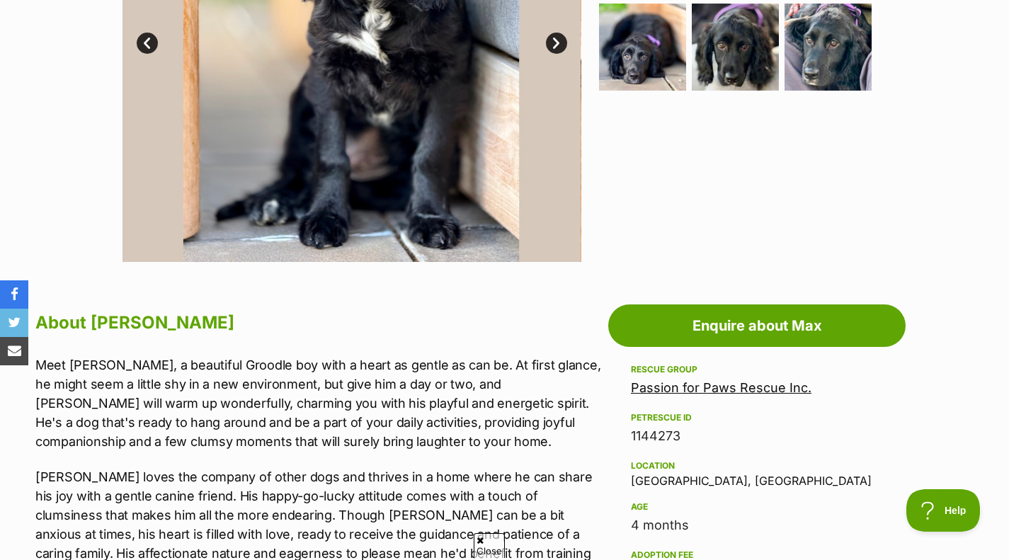
scroll to position [492, 0]
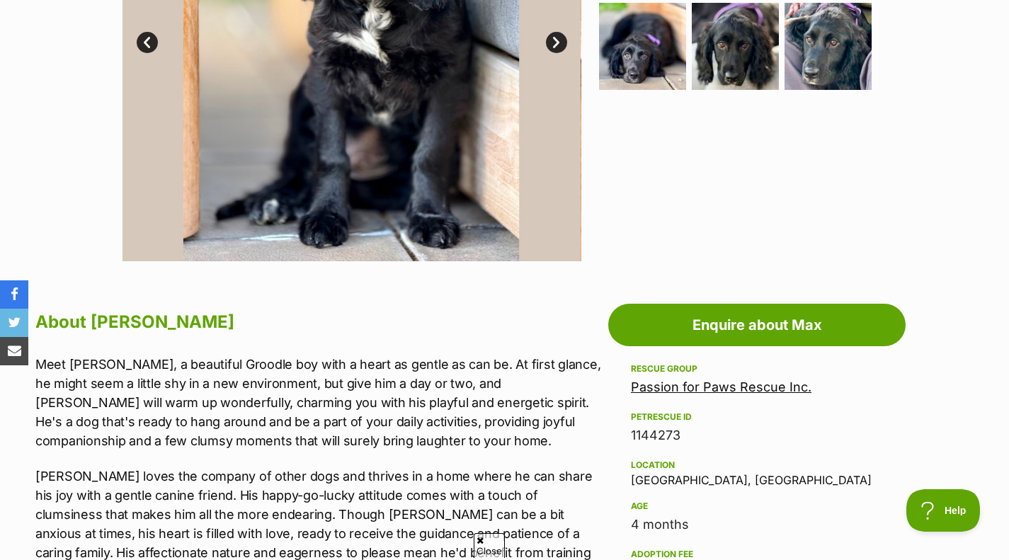
click at [28, 135] on div "Available 1 of 9 images 1 of 9 images 1 of 9 images 1 of 9 images 1 of 9 images…" at bounding box center [504, 21] width 1009 height 480
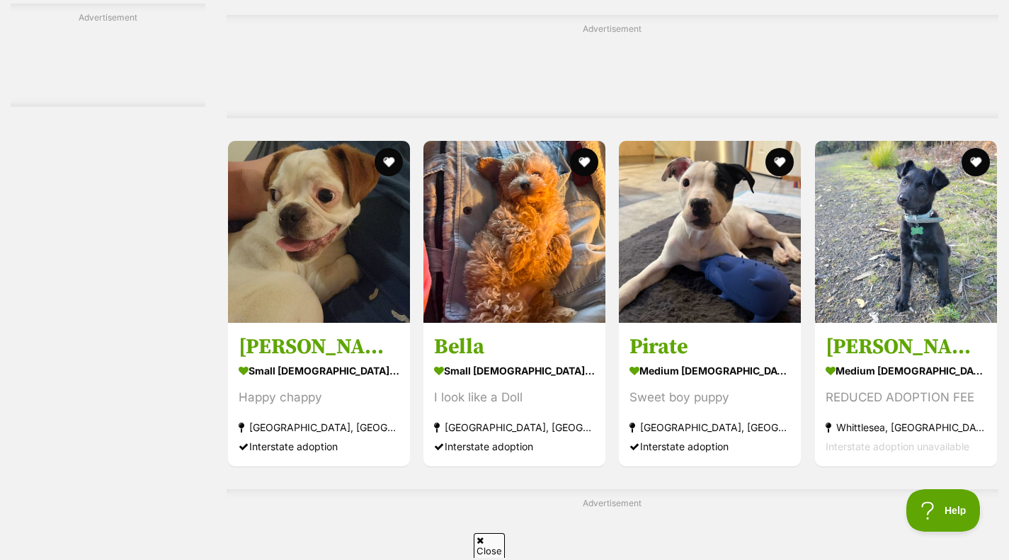
scroll to position [5010, 0]
click at [498, 271] on img at bounding box center [515, 232] width 182 height 182
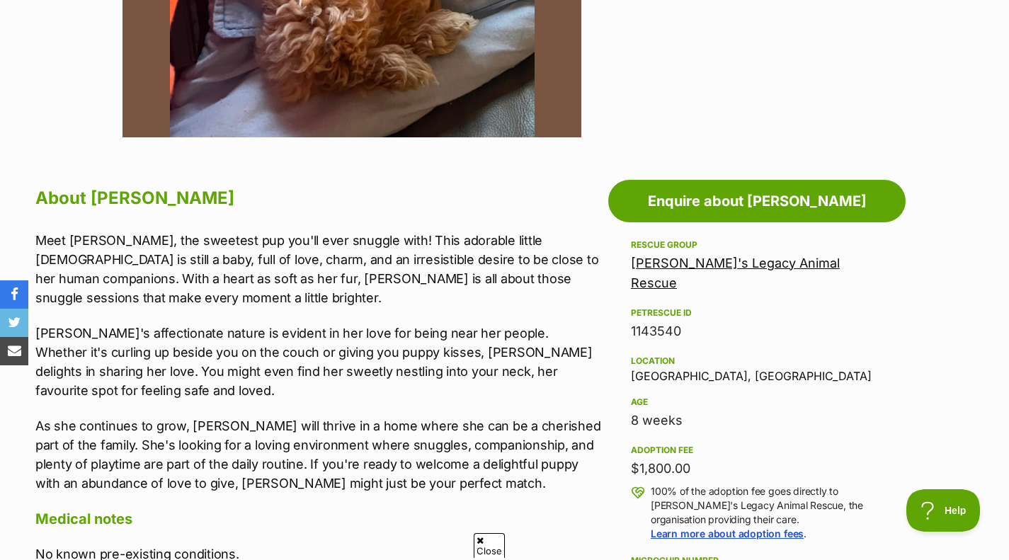
scroll to position [617, 0]
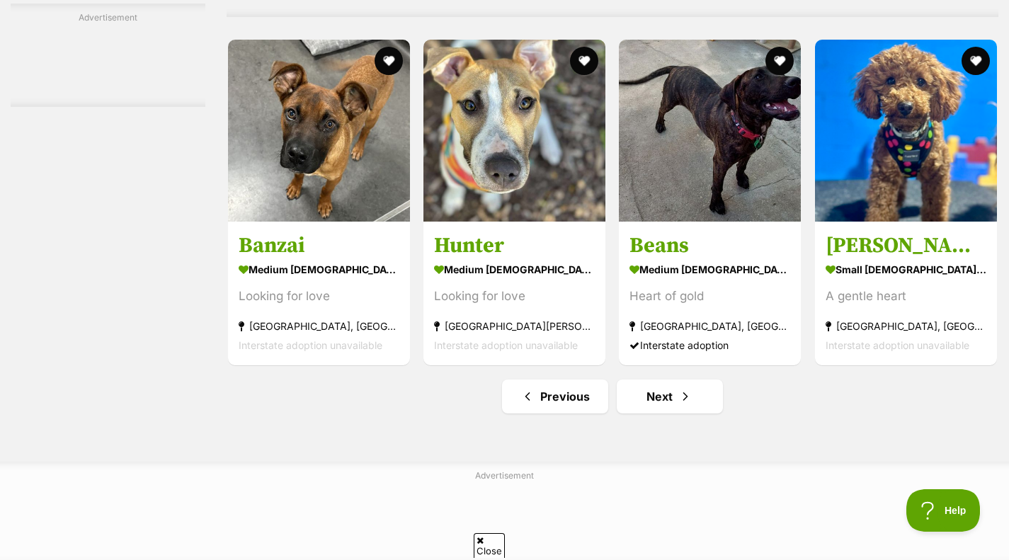
scroll to position [6403, 0]
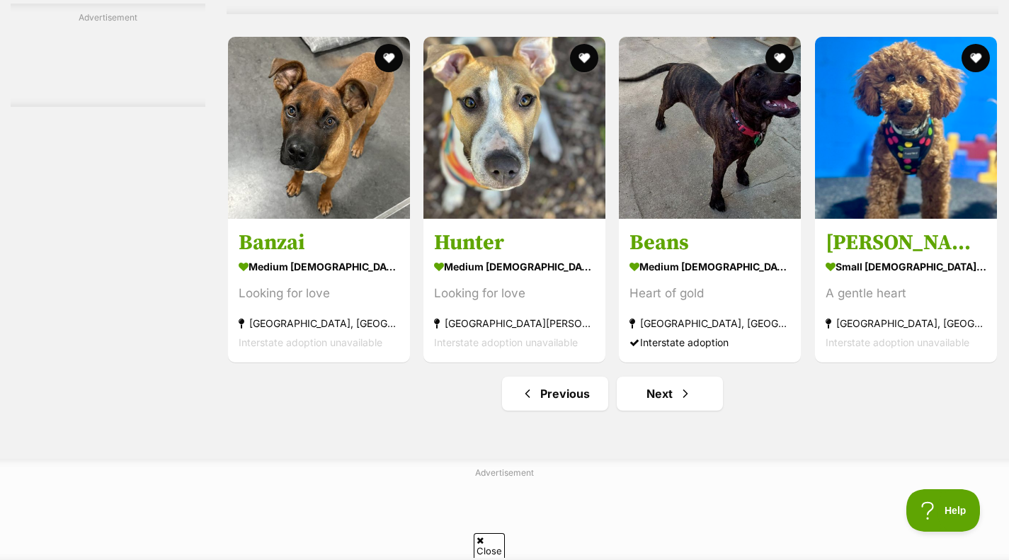
click at [945, 128] on img at bounding box center [906, 128] width 182 height 182
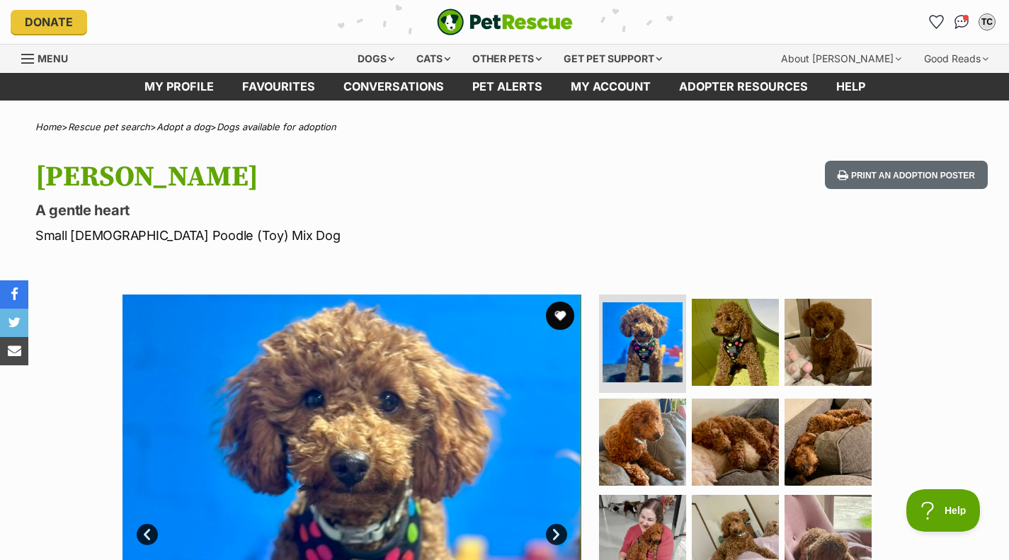
scroll to position [6, 0]
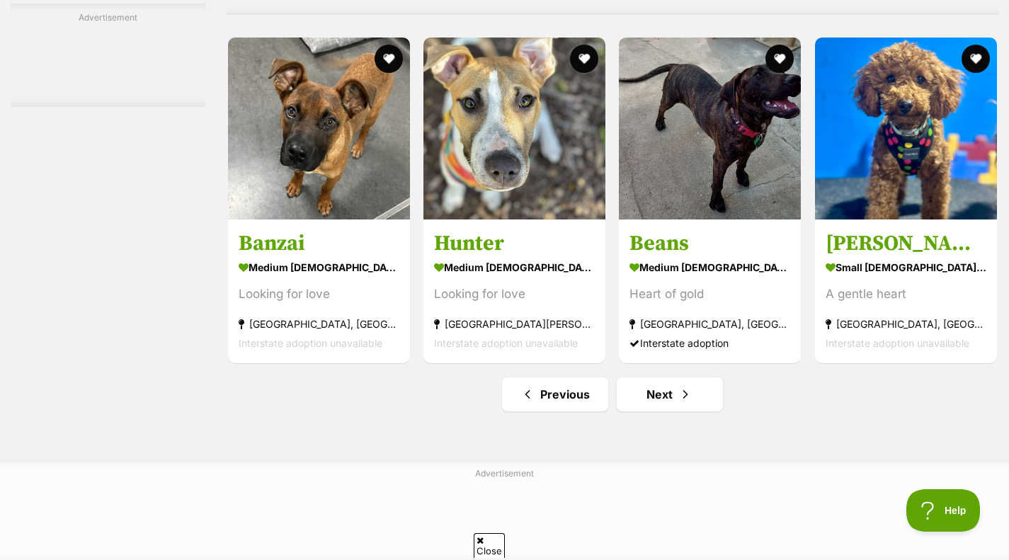
scroll to position [6403, 0]
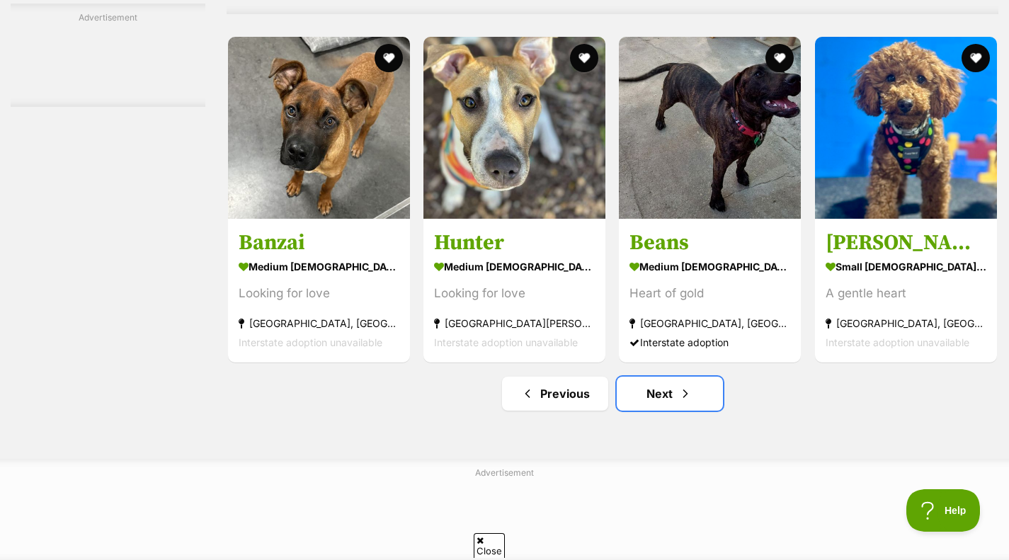
click at [650, 411] on link "Next" at bounding box center [670, 394] width 106 height 34
